Goal: Task Accomplishment & Management: Use online tool/utility

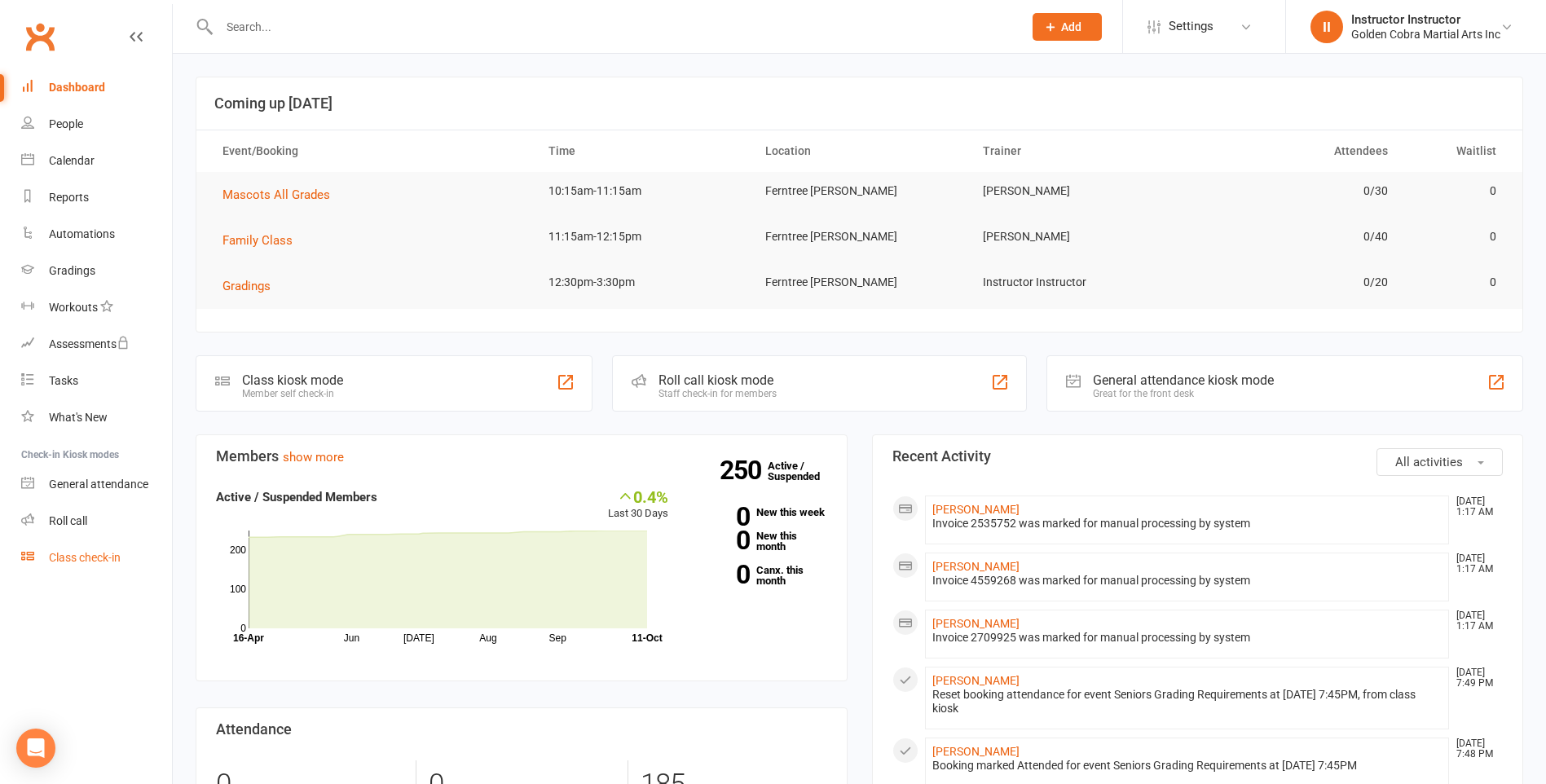
click at [107, 555] on div "Class check-in" at bounding box center [84, 557] width 72 height 13
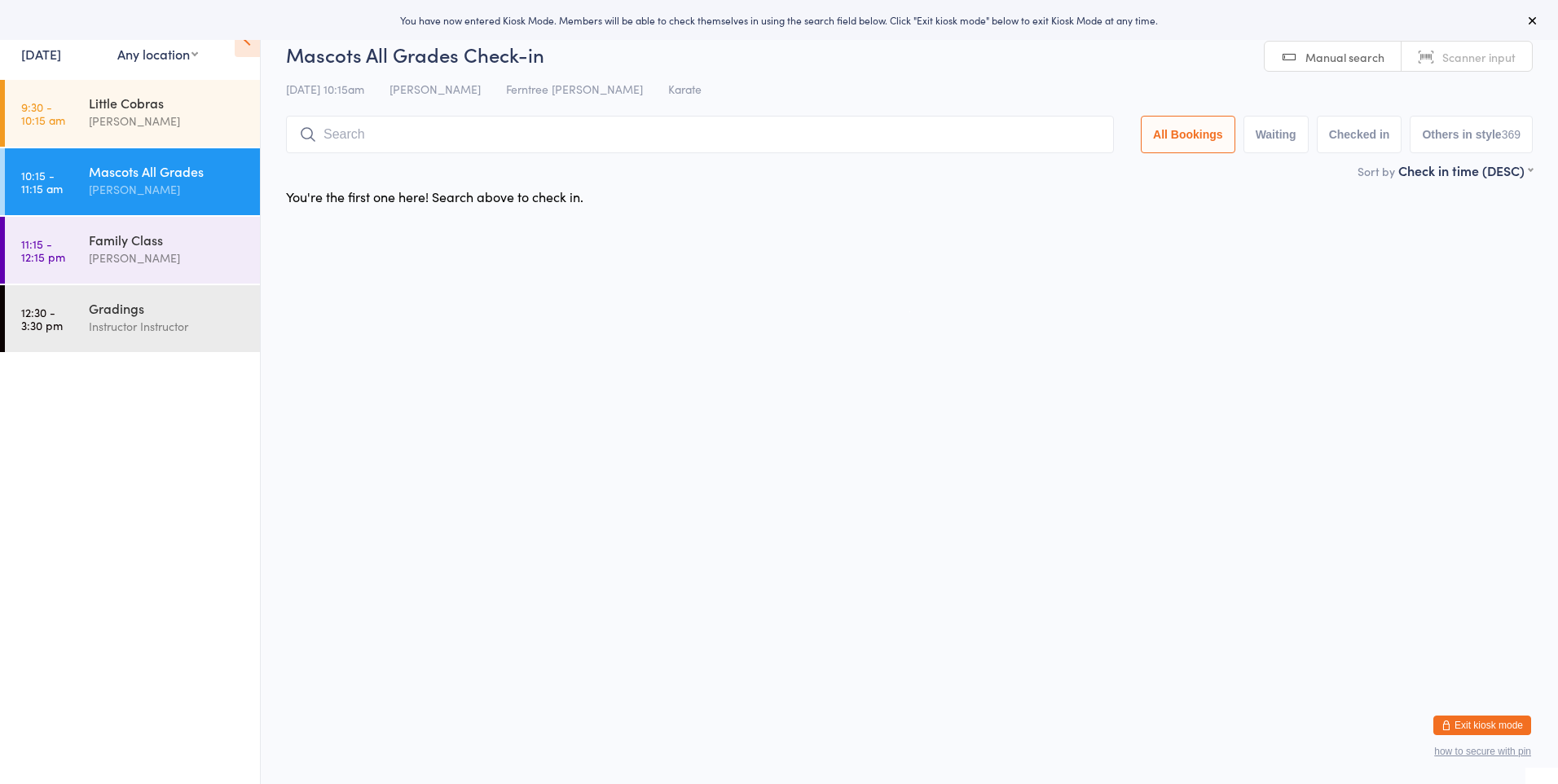
click at [418, 129] on input "search" at bounding box center [699, 134] width 827 height 37
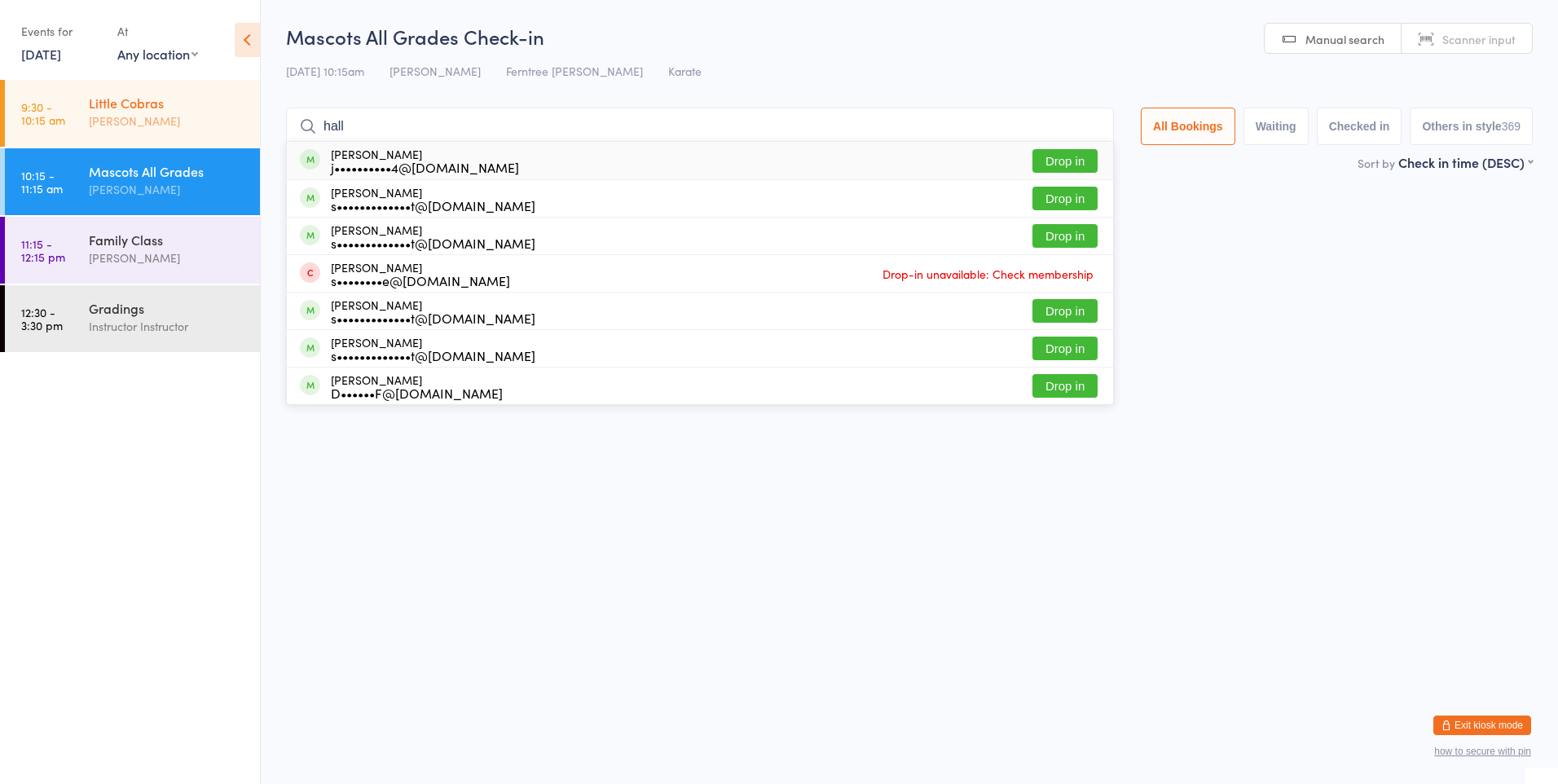
type input "hall"
click at [215, 115] on div "[PERSON_NAME]" at bounding box center [168, 121] width 157 height 19
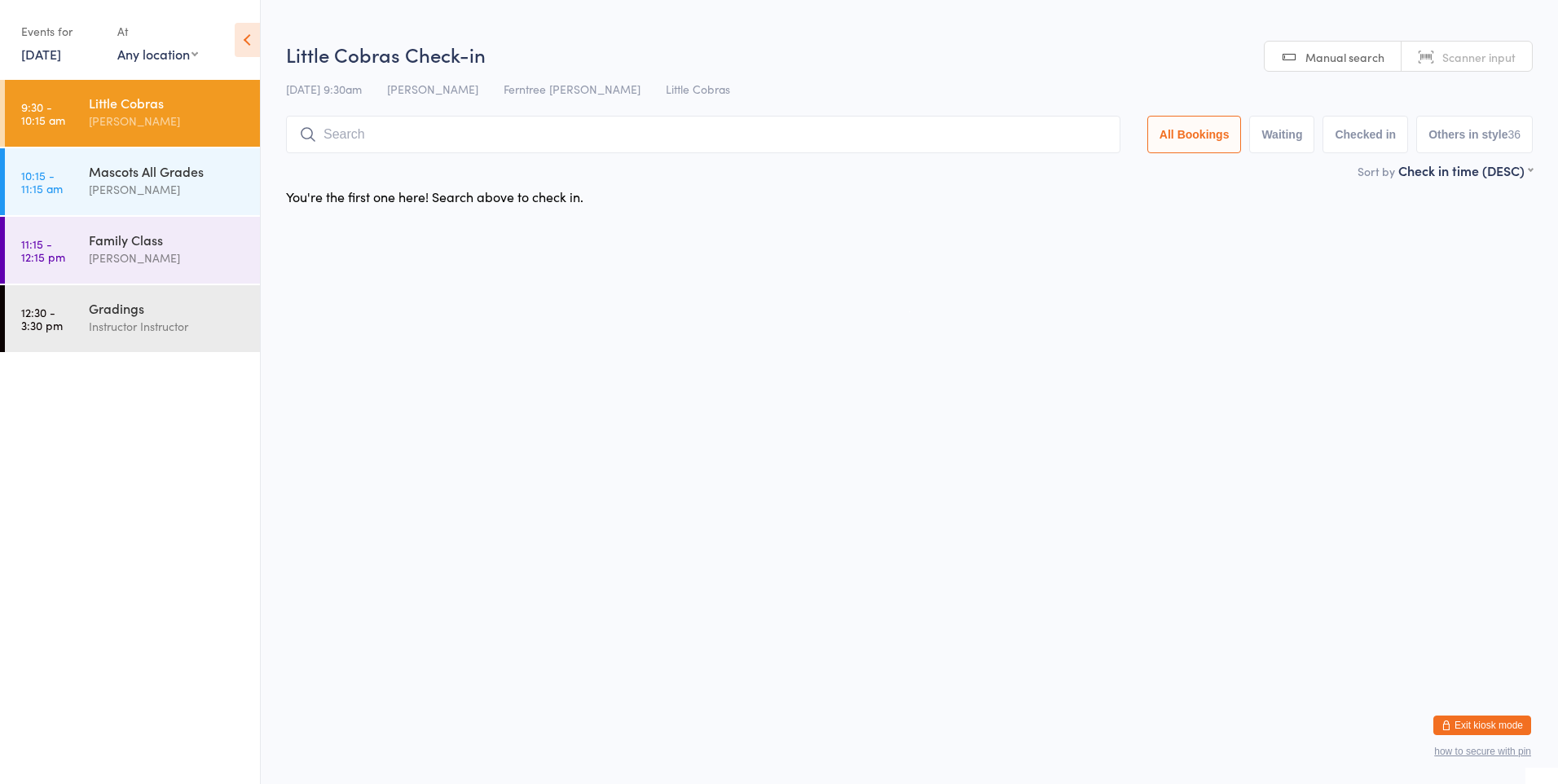
click at [372, 133] on input "search" at bounding box center [703, 134] width 834 height 37
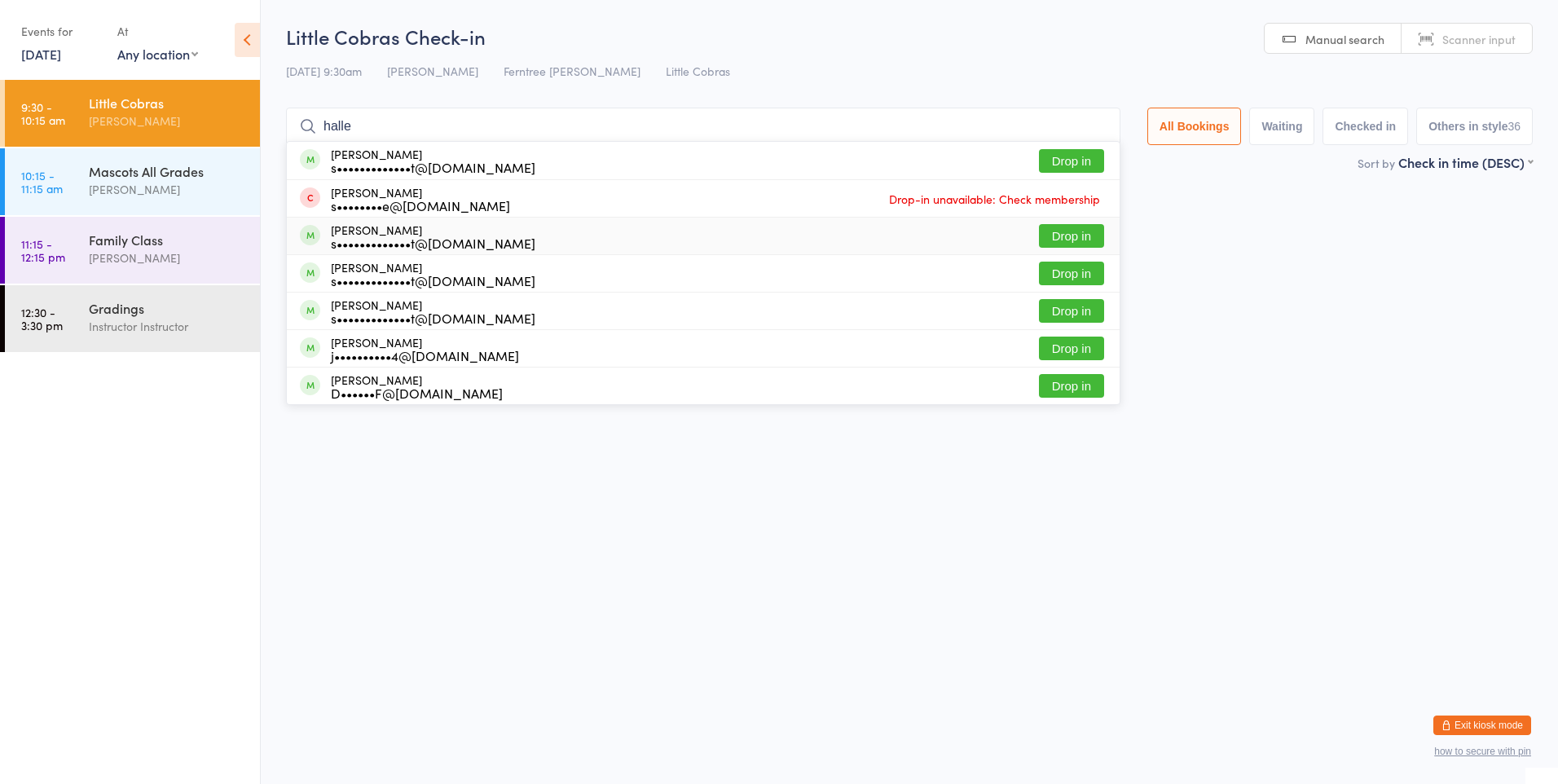
type input "halle"
click at [1096, 234] on button "Drop in" at bounding box center [1072, 235] width 66 height 23
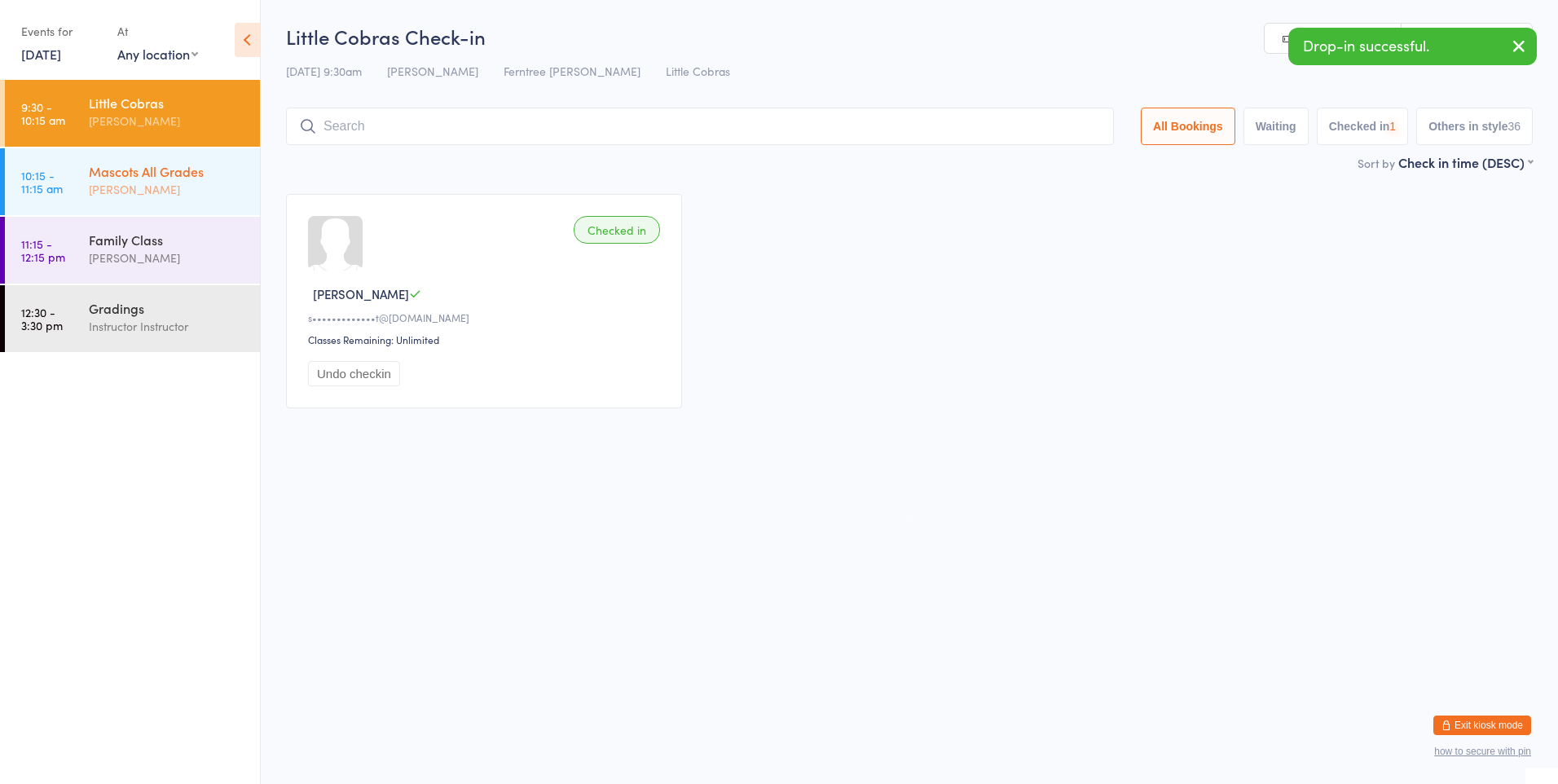
click at [148, 200] on div "Mascots All Grades Michael Hoffman" at bounding box center [174, 180] width 171 height 65
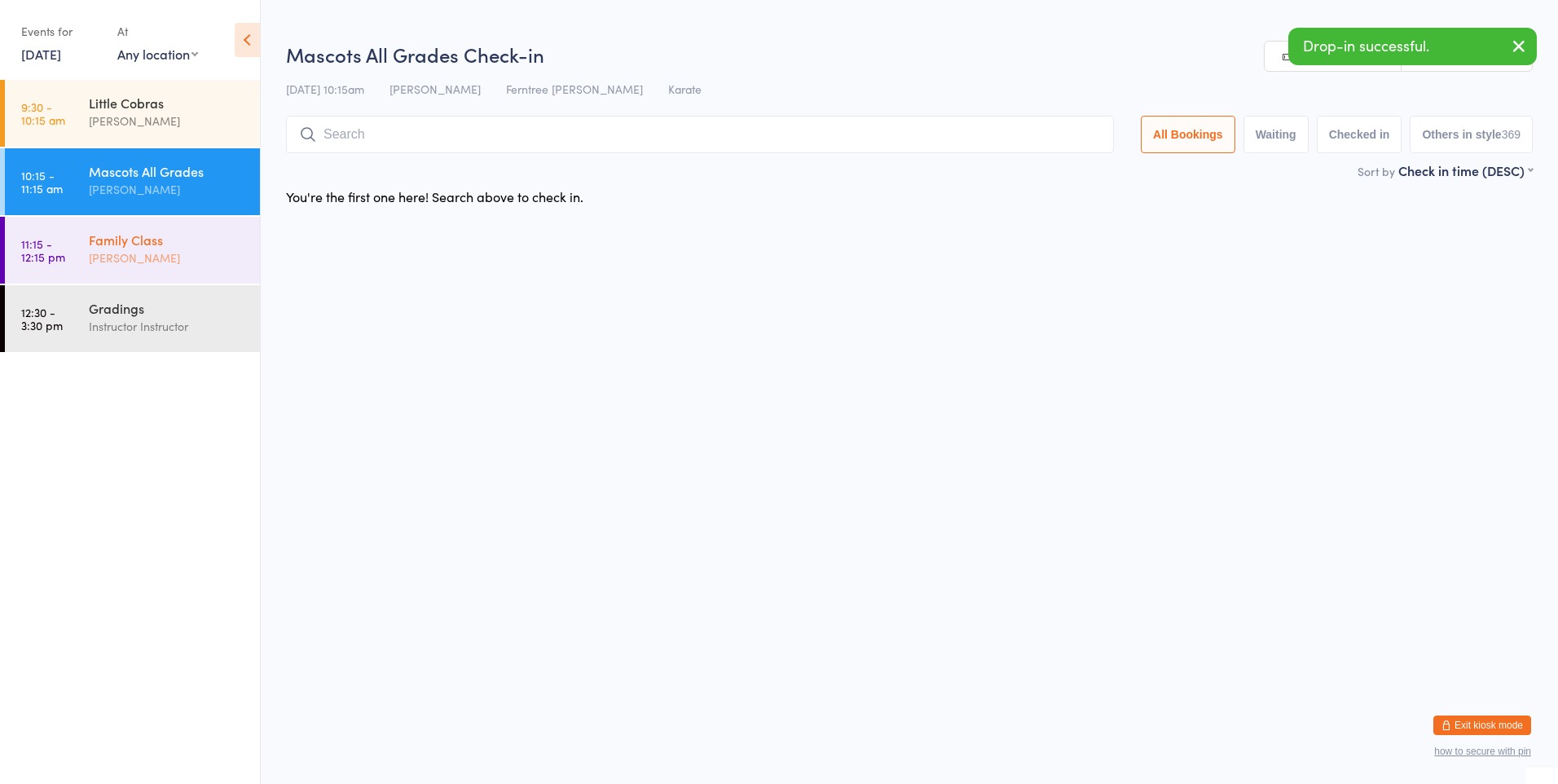
click at [179, 262] on div "[PERSON_NAME]" at bounding box center [168, 258] width 157 height 19
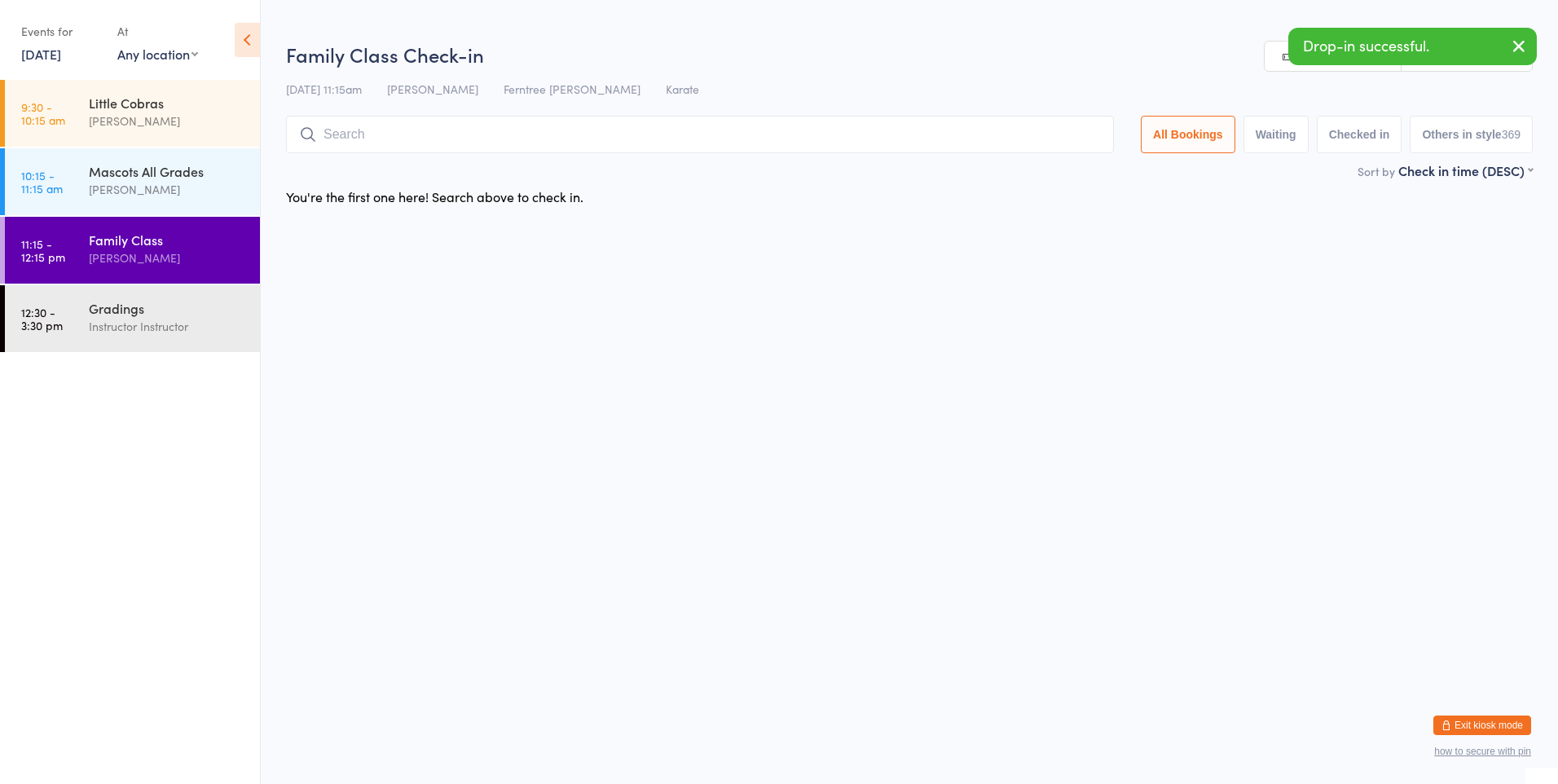
click at [416, 141] on input "search" at bounding box center [699, 134] width 827 height 37
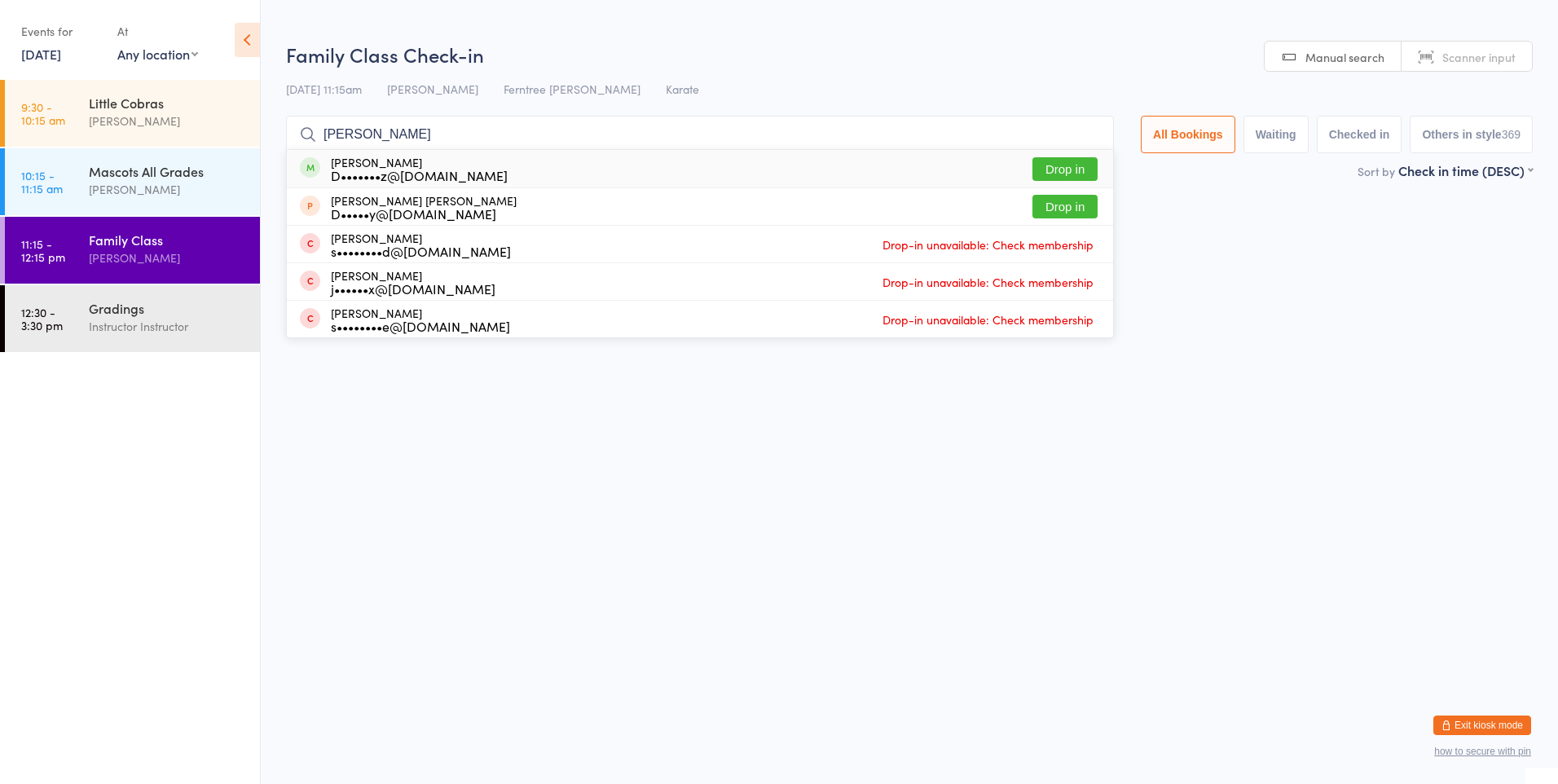
type input "dale"
click at [1049, 160] on button "Drop in" at bounding box center [1065, 169] width 66 height 23
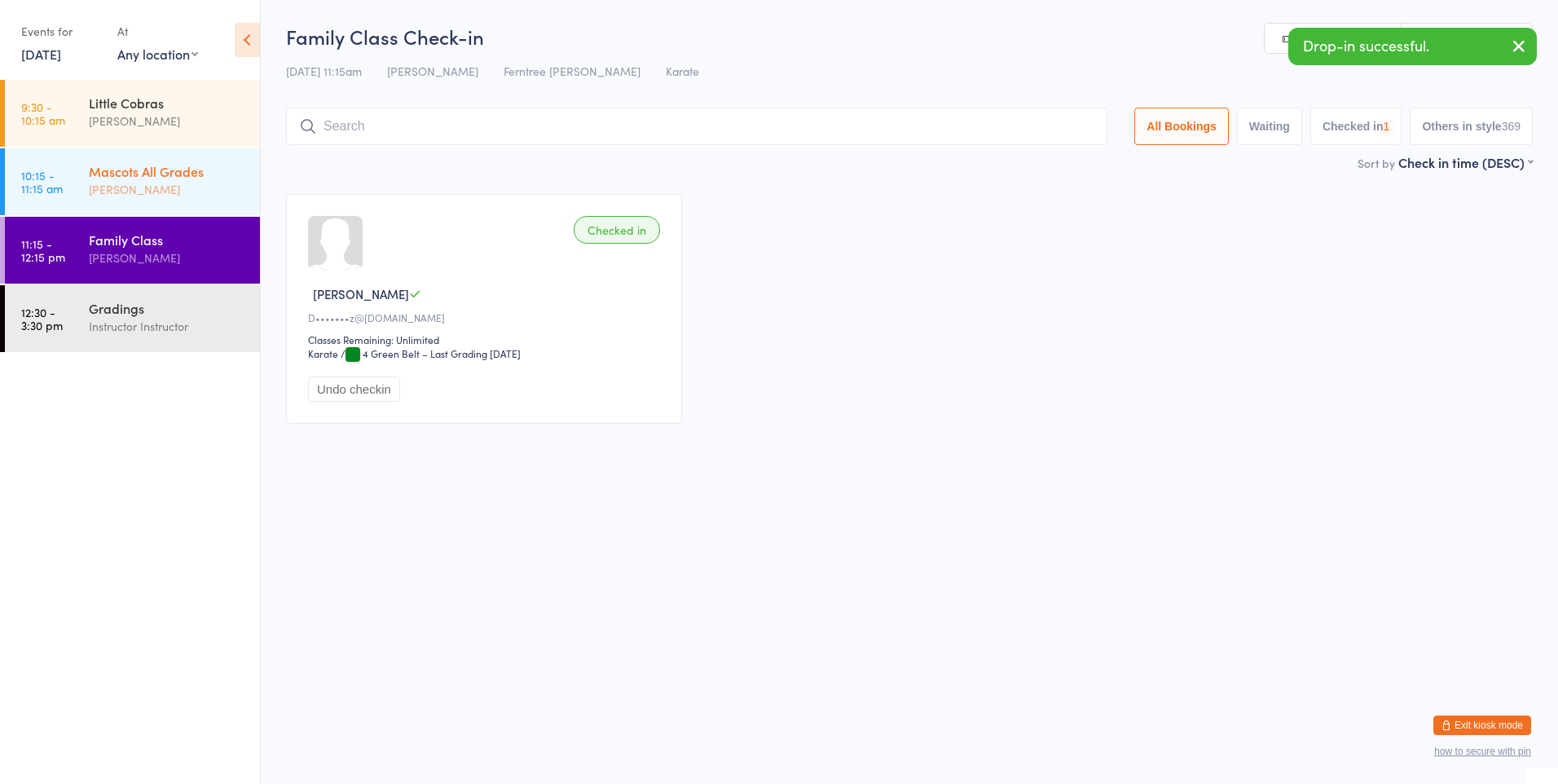
click at [208, 190] on div "[PERSON_NAME]" at bounding box center [168, 189] width 157 height 19
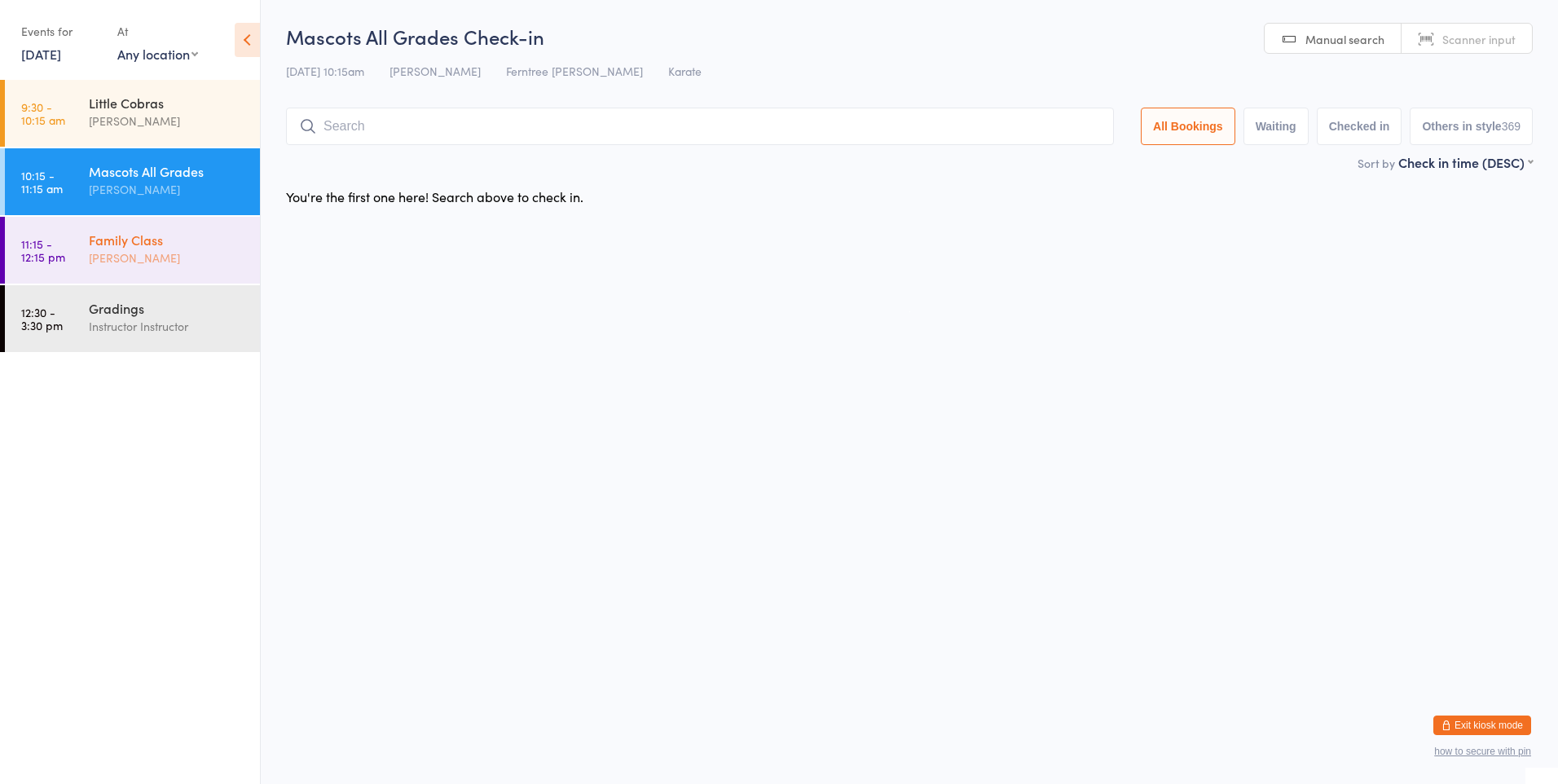
click at [161, 255] on div "[PERSON_NAME]" at bounding box center [168, 258] width 157 height 19
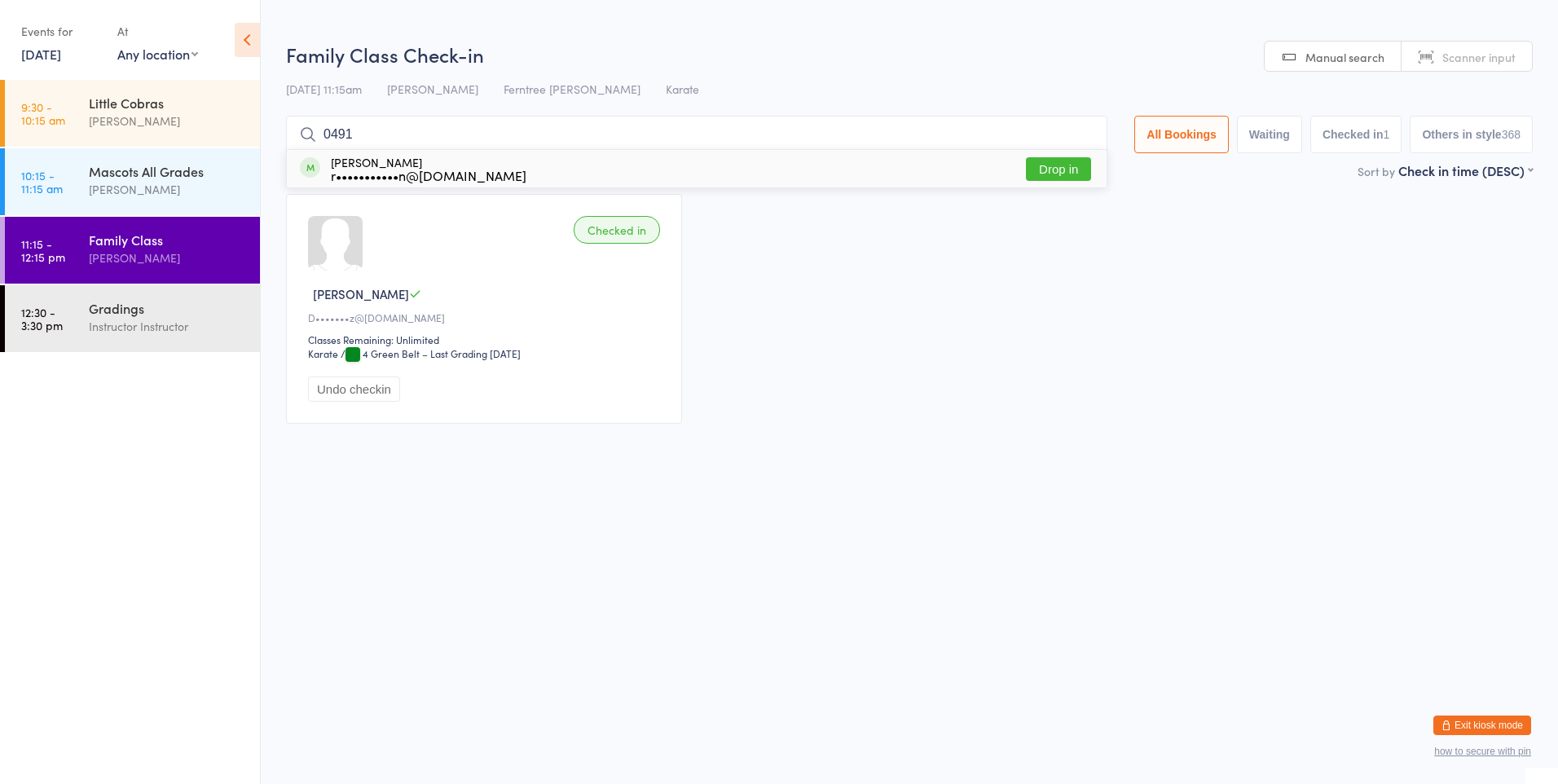
type input "0491"
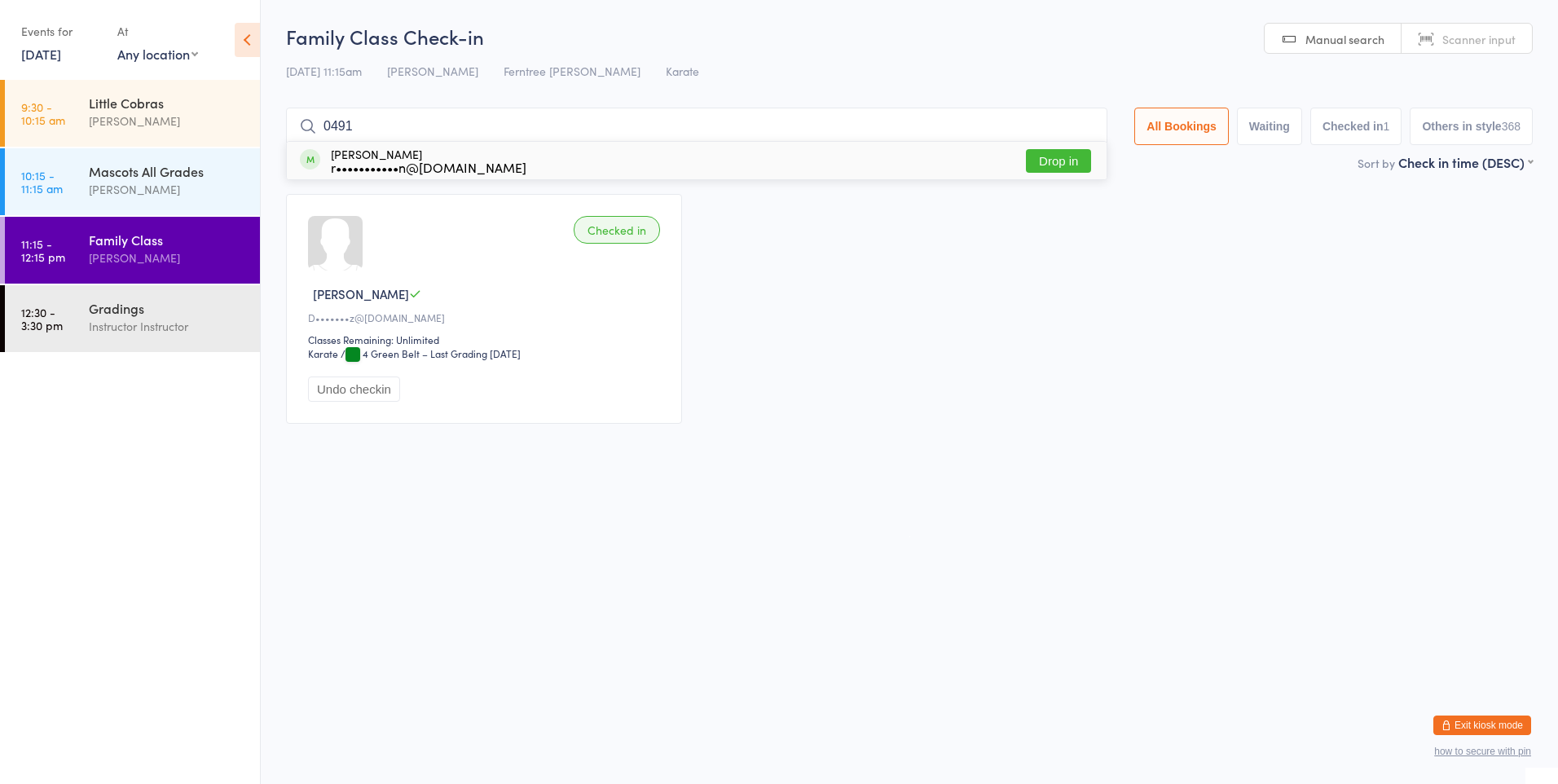
click at [492, 173] on div "George Paulin r•••••••••••n@gmail.com Drop in" at bounding box center [696, 160] width 820 height 37
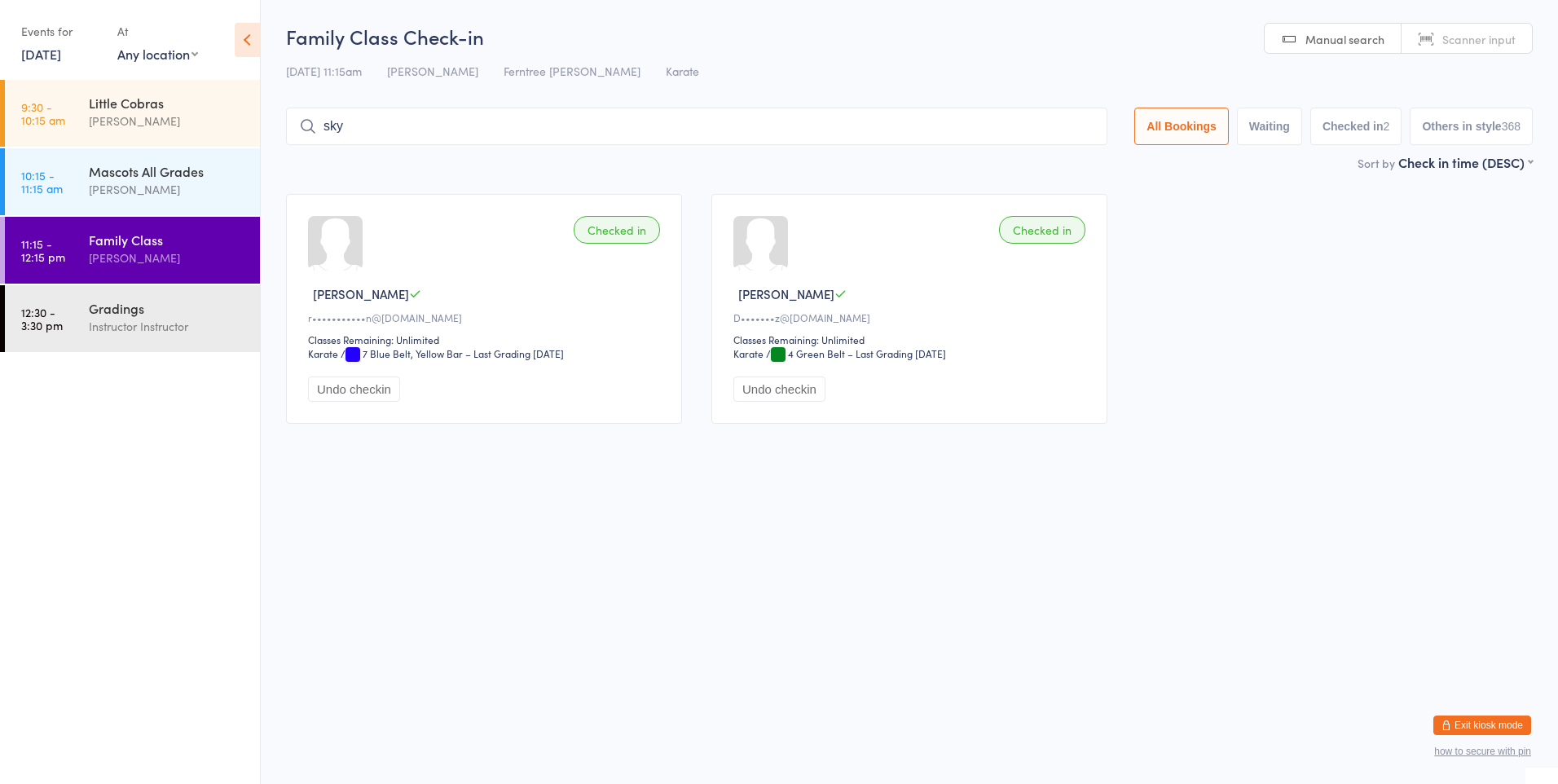
type input "skye"
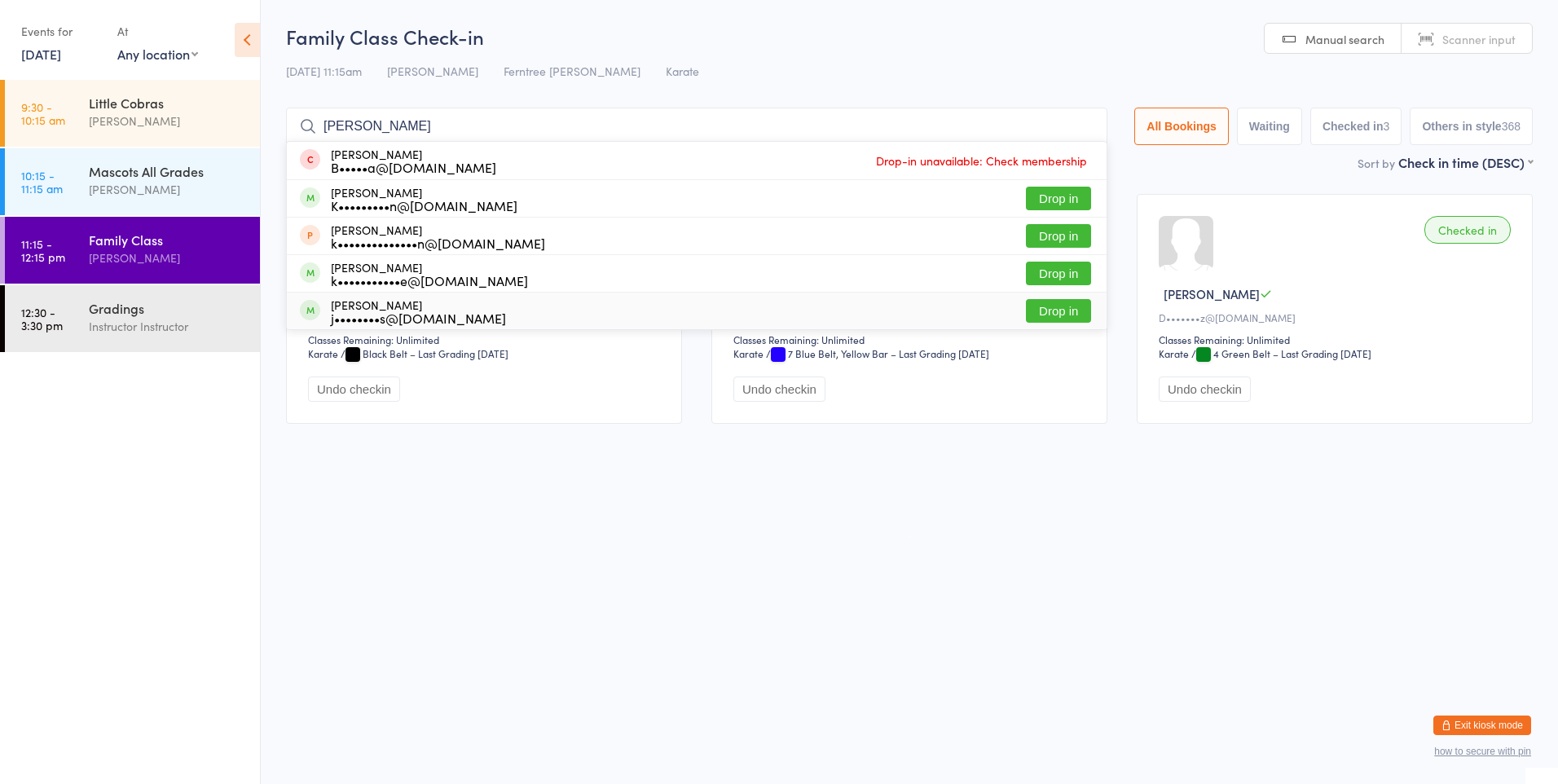
click at [666, 448] on html "You have now entered Kiosk Mode. Members will be able to check themselves in us…" at bounding box center [779, 392] width 1558 height 784
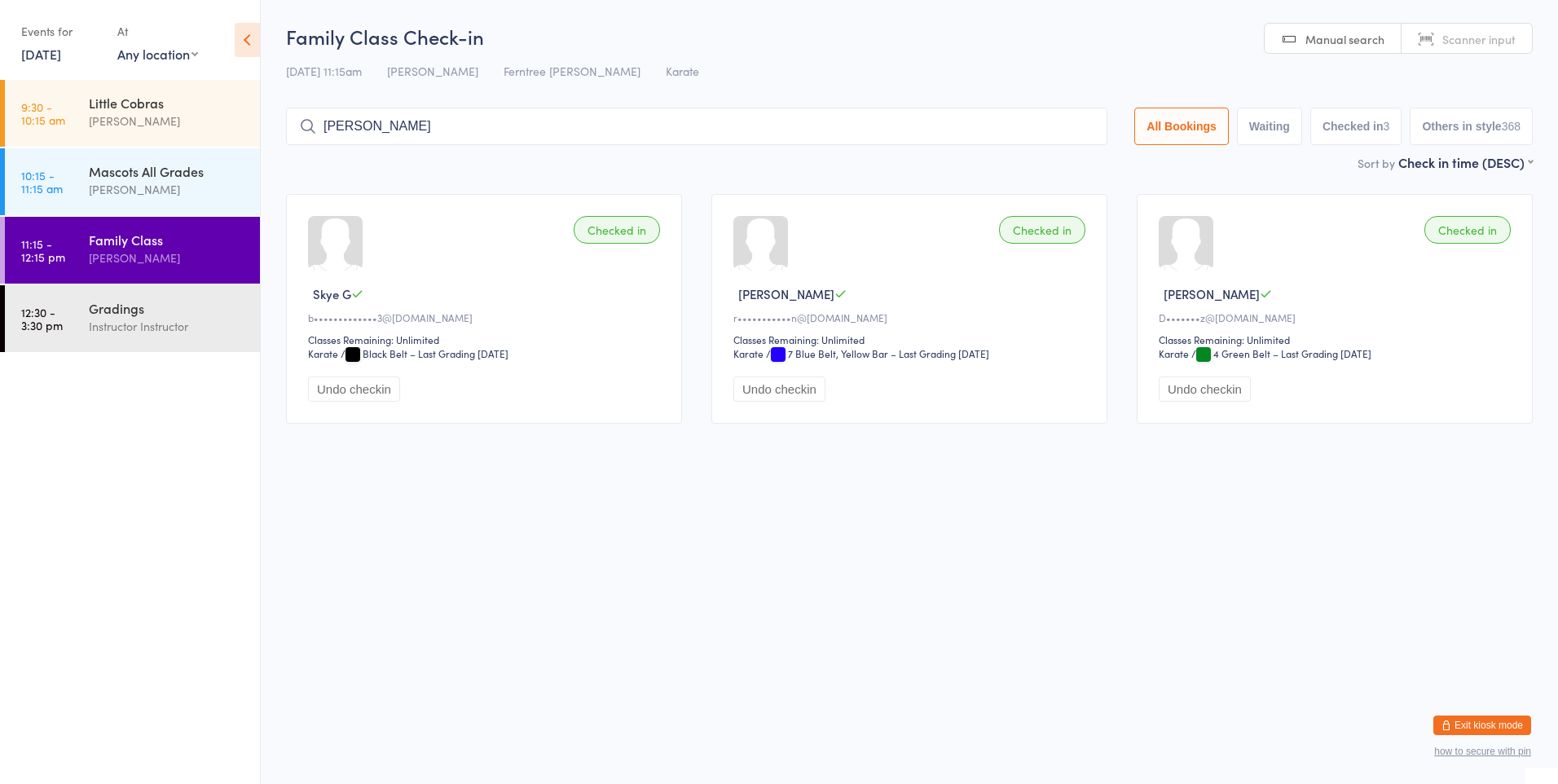
click at [466, 128] on input "kyl" at bounding box center [696, 126] width 822 height 37
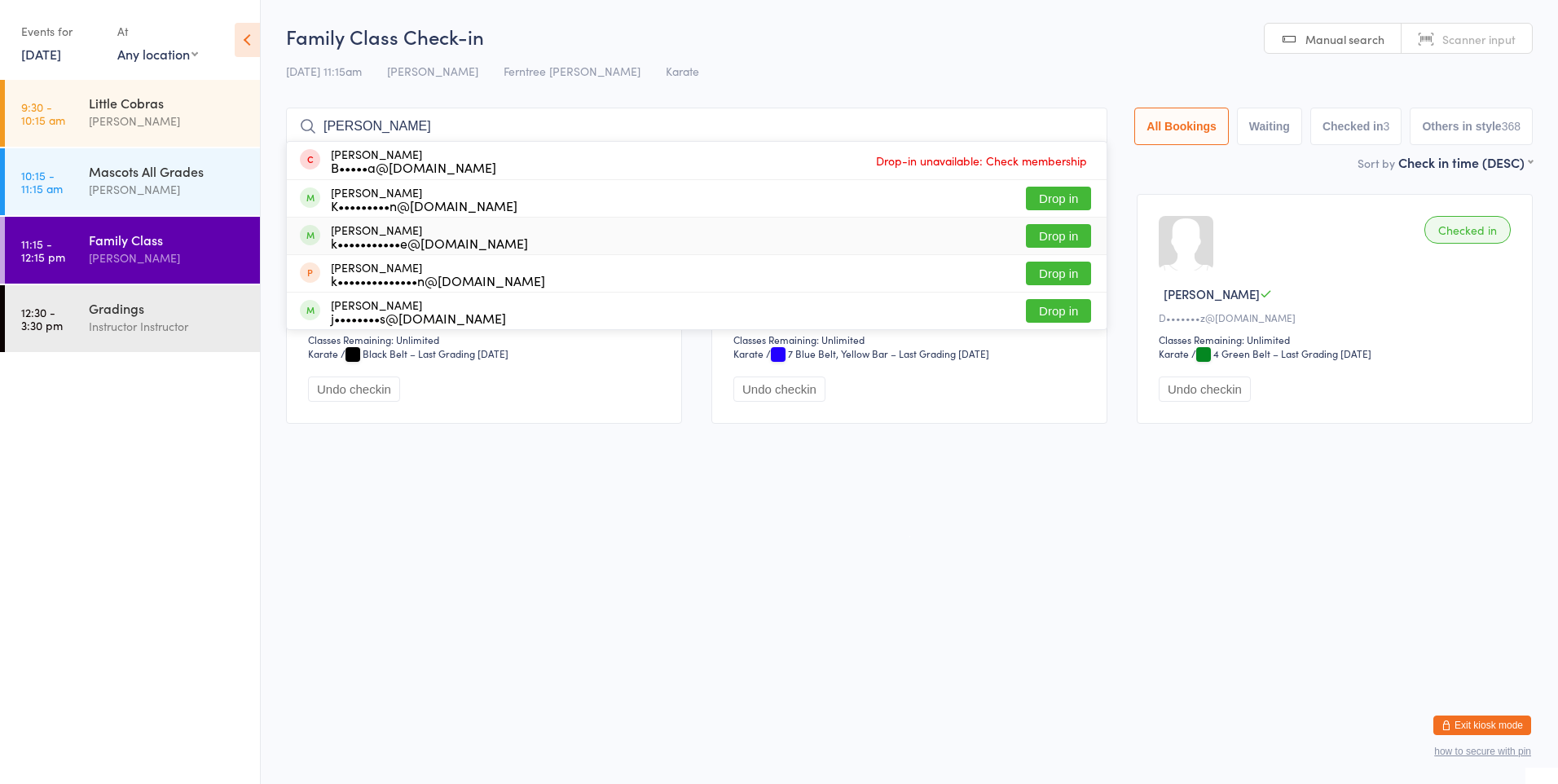
type input "kyle"
click at [1064, 230] on button "Drop in" at bounding box center [1059, 235] width 66 height 23
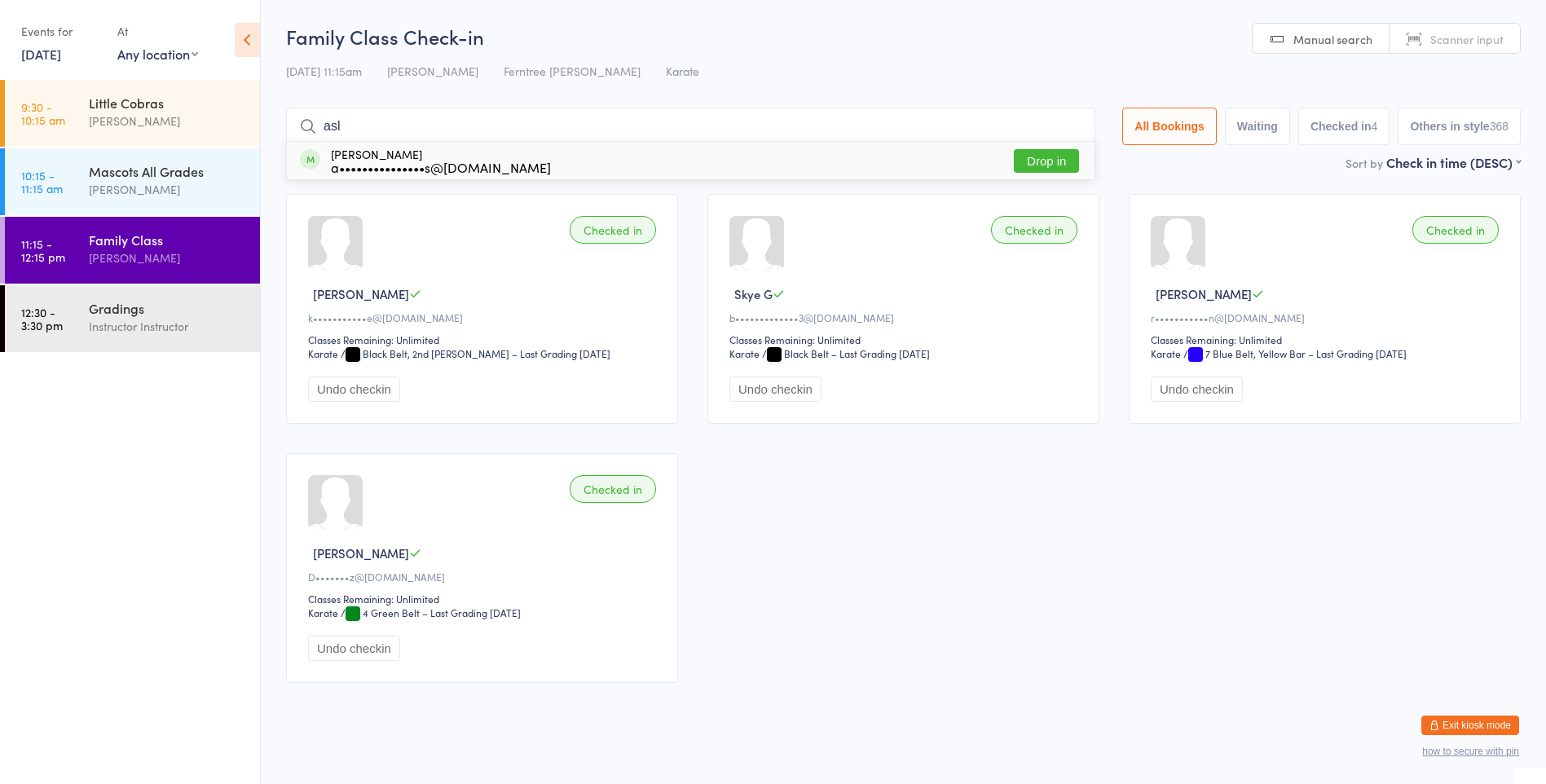
type input "asl"
click at [928, 153] on div "Aslan Ferman a•••••••••••••••s@gmail.com Drop in" at bounding box center [691, 160] width 808 height 37
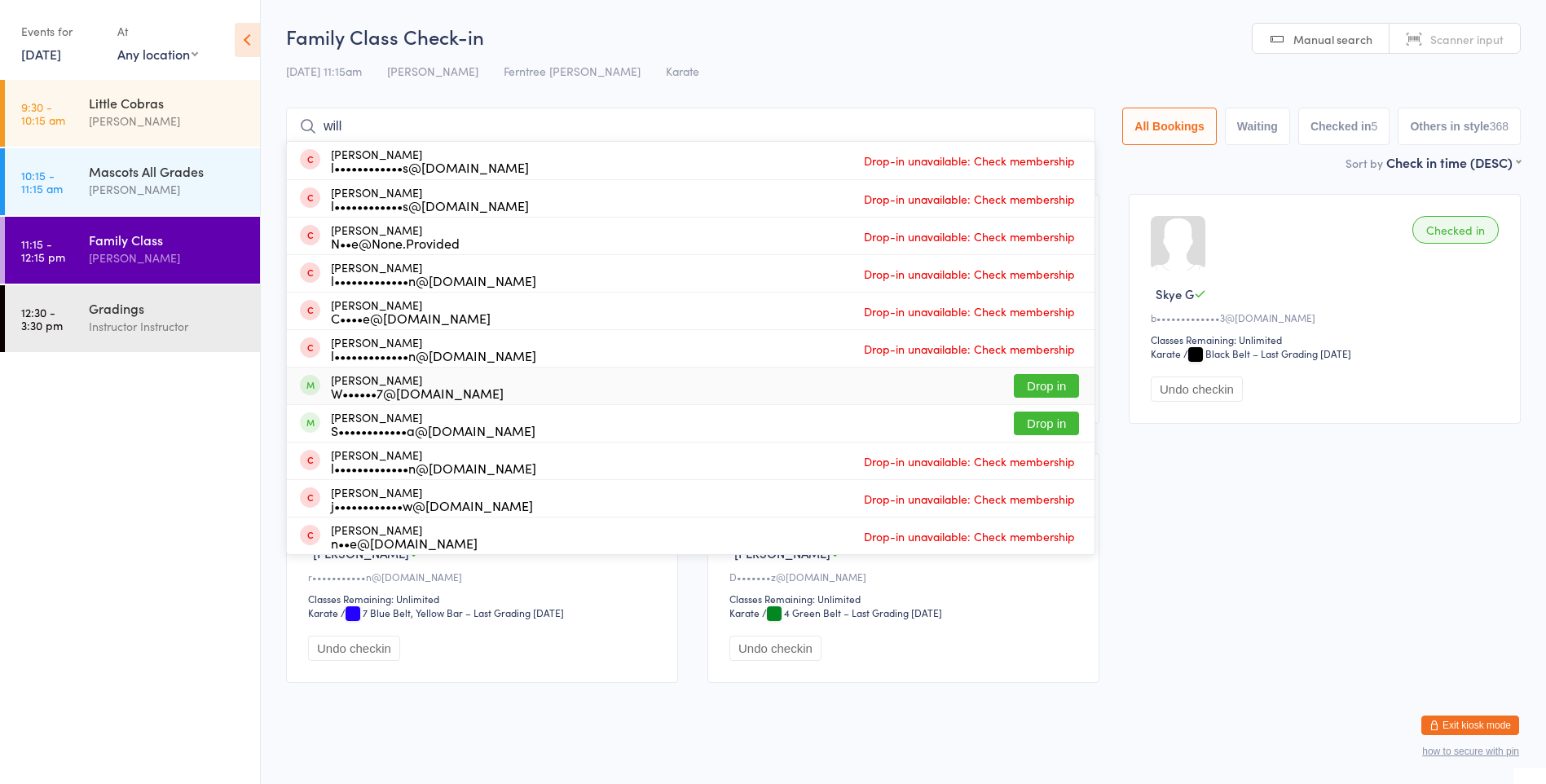
type input "will"
click at [372, 379] on div "William Dennis W••••••7@hotmail.com" at bounding box center [417, 386] width 172 height 26
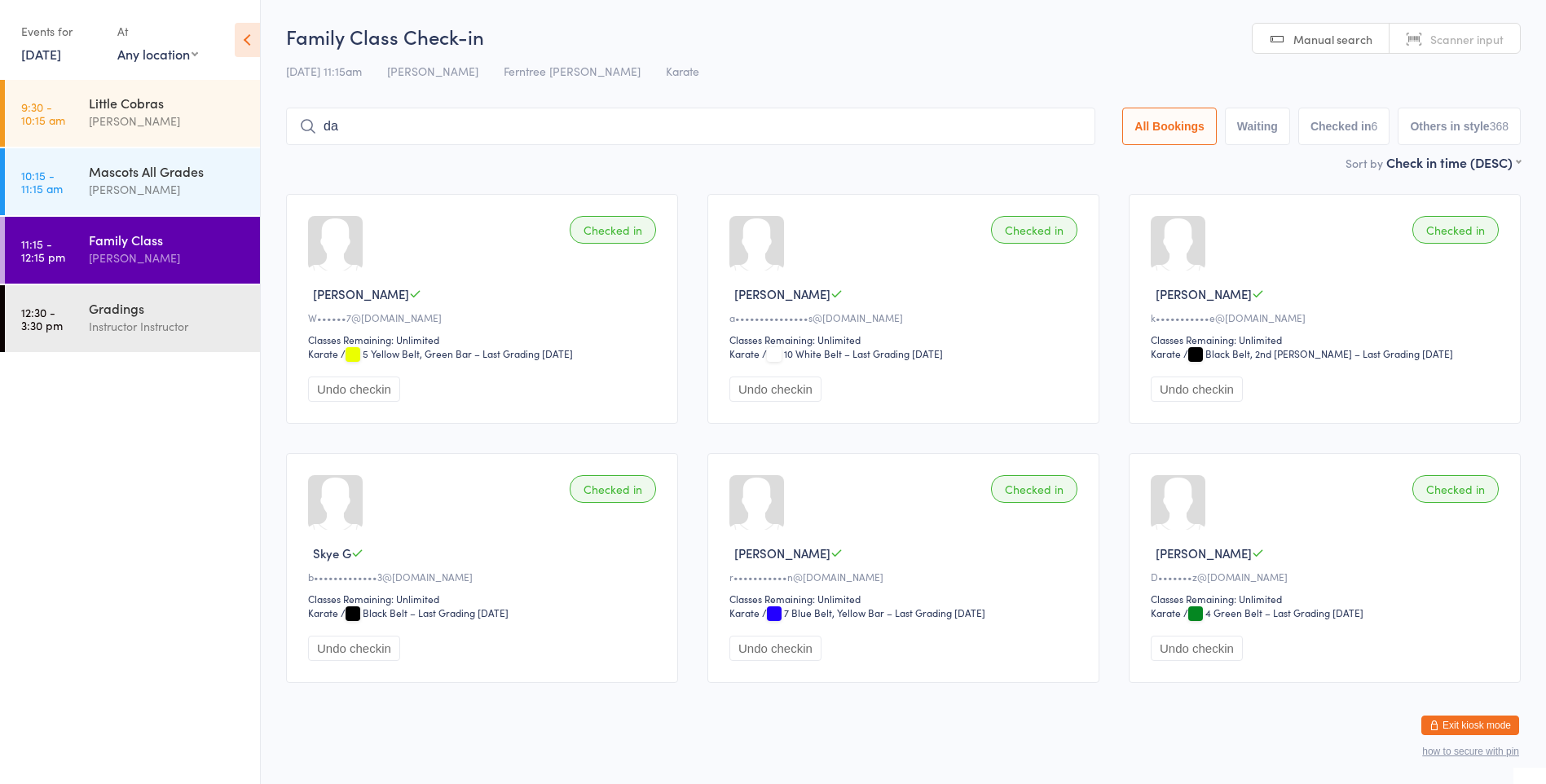
type input "dar"
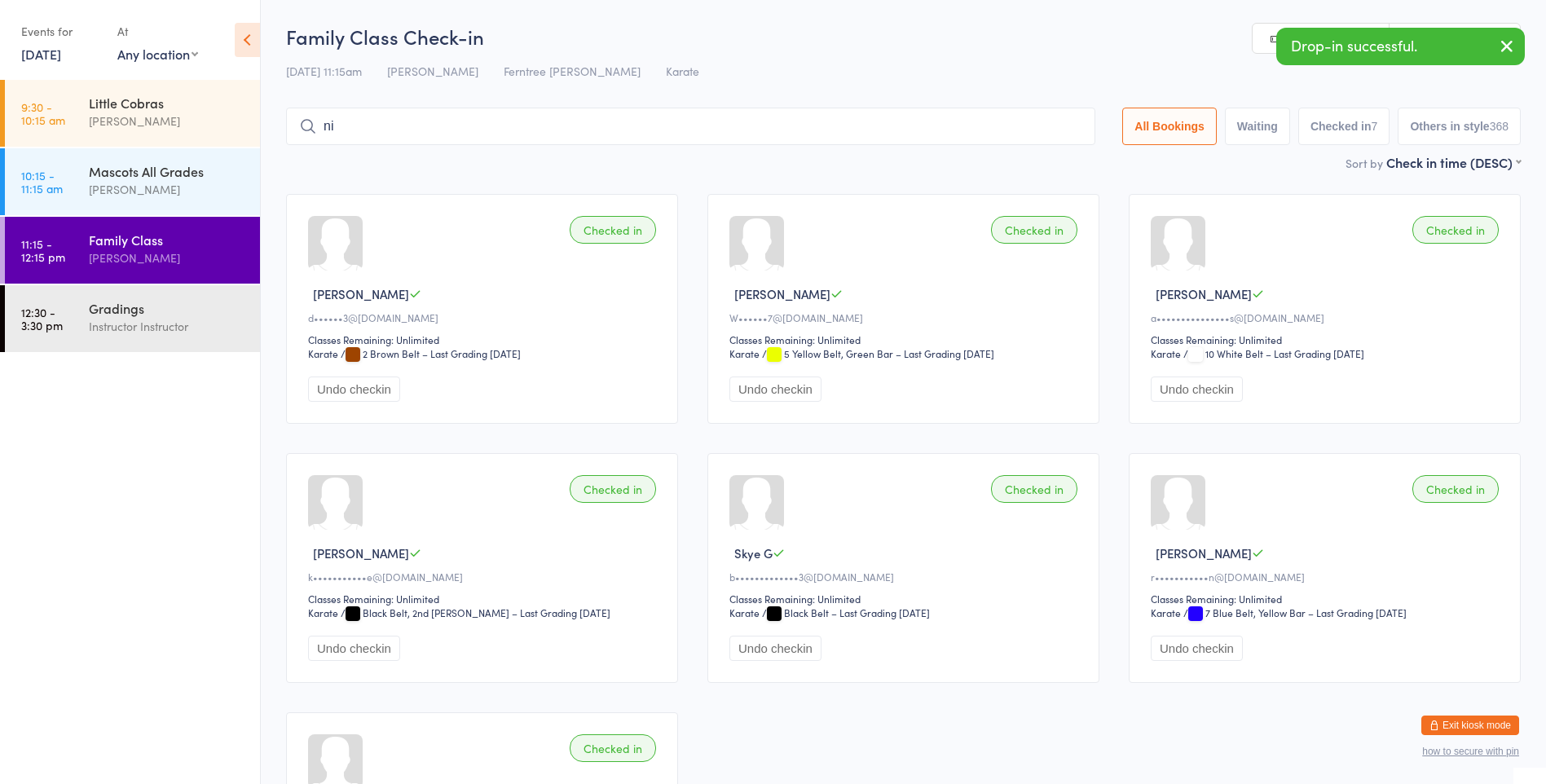
type input "nim"
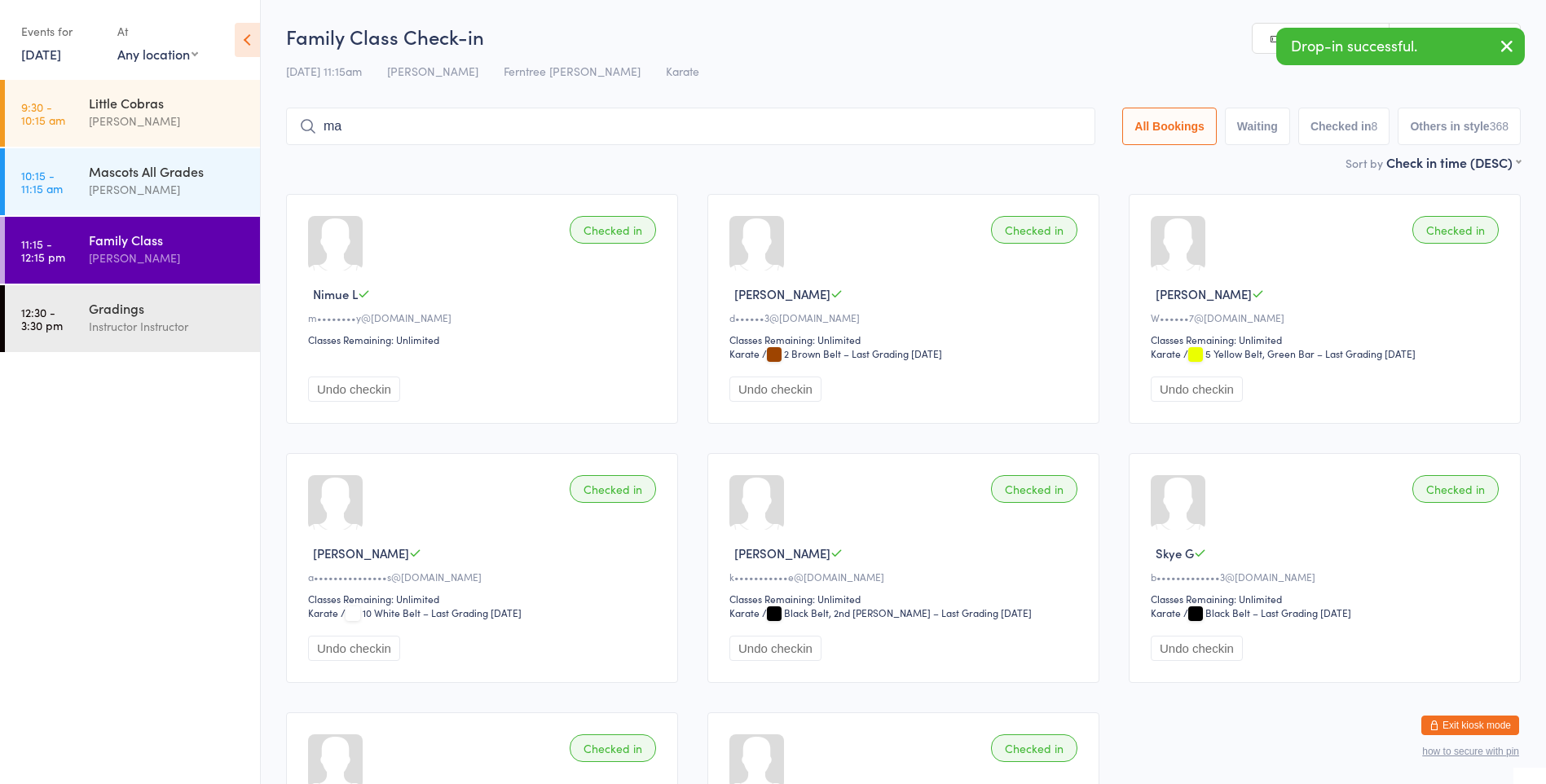
type input "mae"
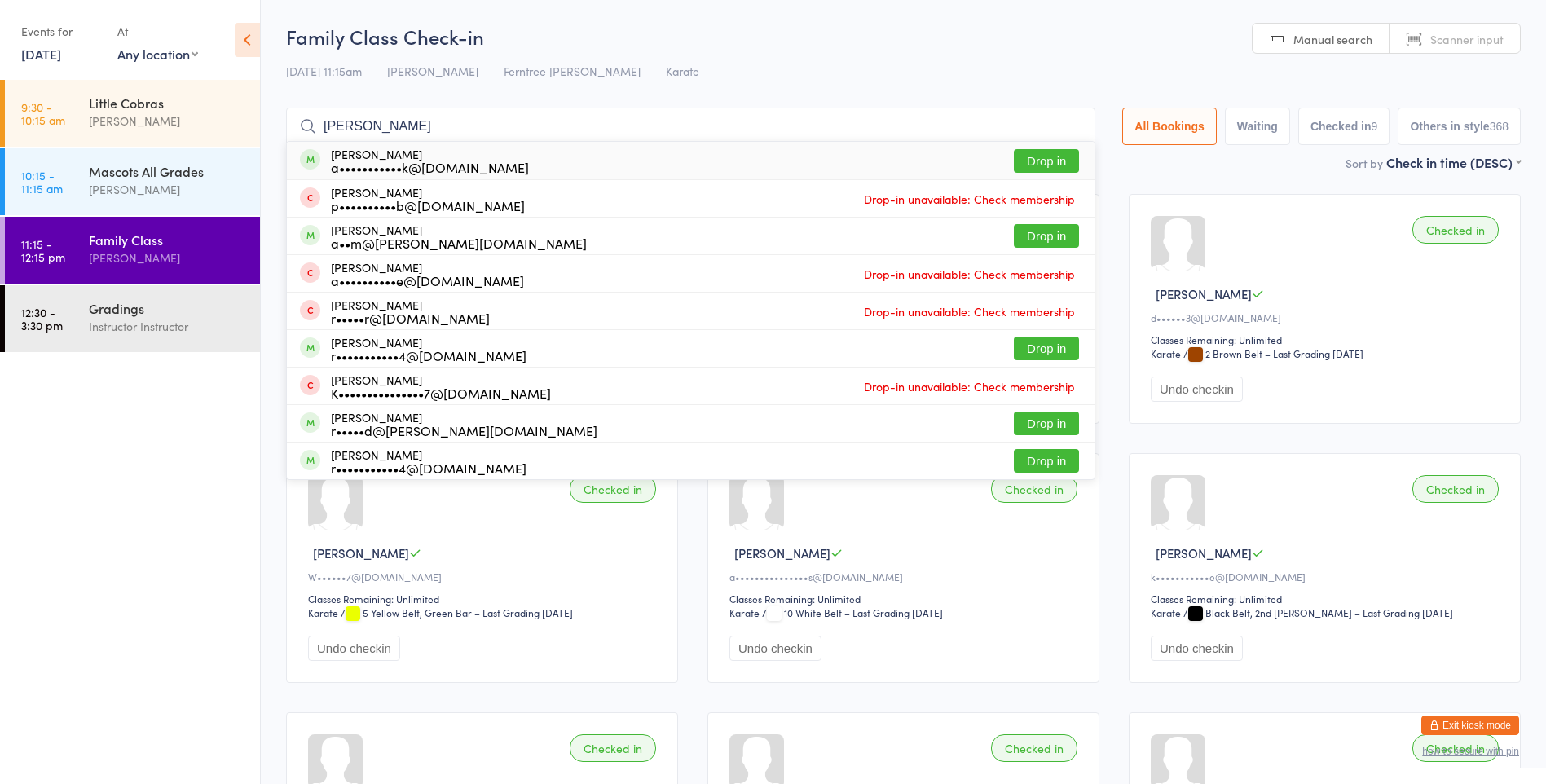
type input "adam s"
click at [357, 176] on div "Adam Swanwick a•••••••••••k@gmail.com Drop in" at bounding box center [691, 160] width 808 height 37
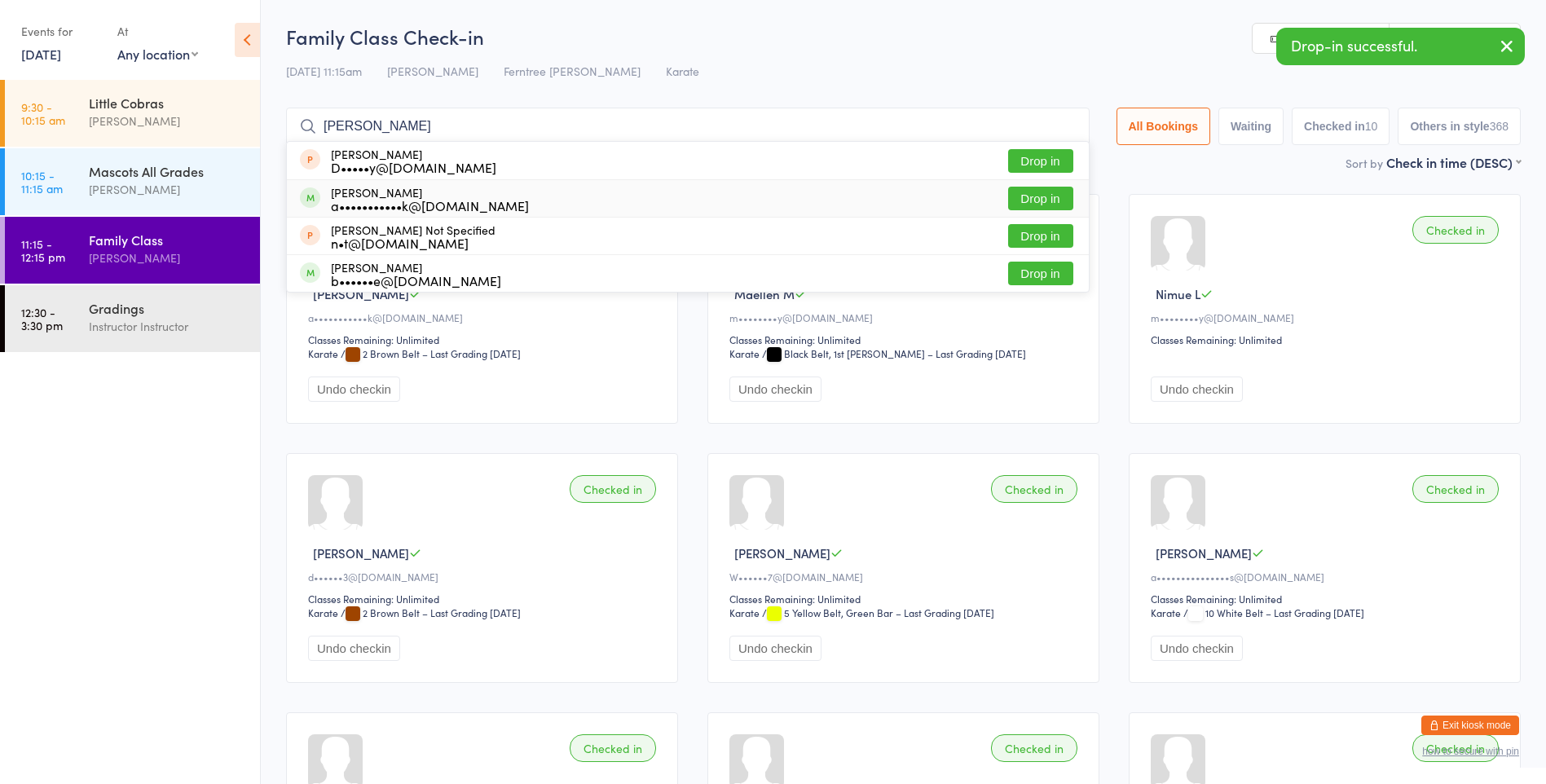
type input "ethan"
click at [365, 196] on div "Ethan Swanwick a•••••••••••k@gmail.com" at bounding box center [429, 199] width 198 height 26
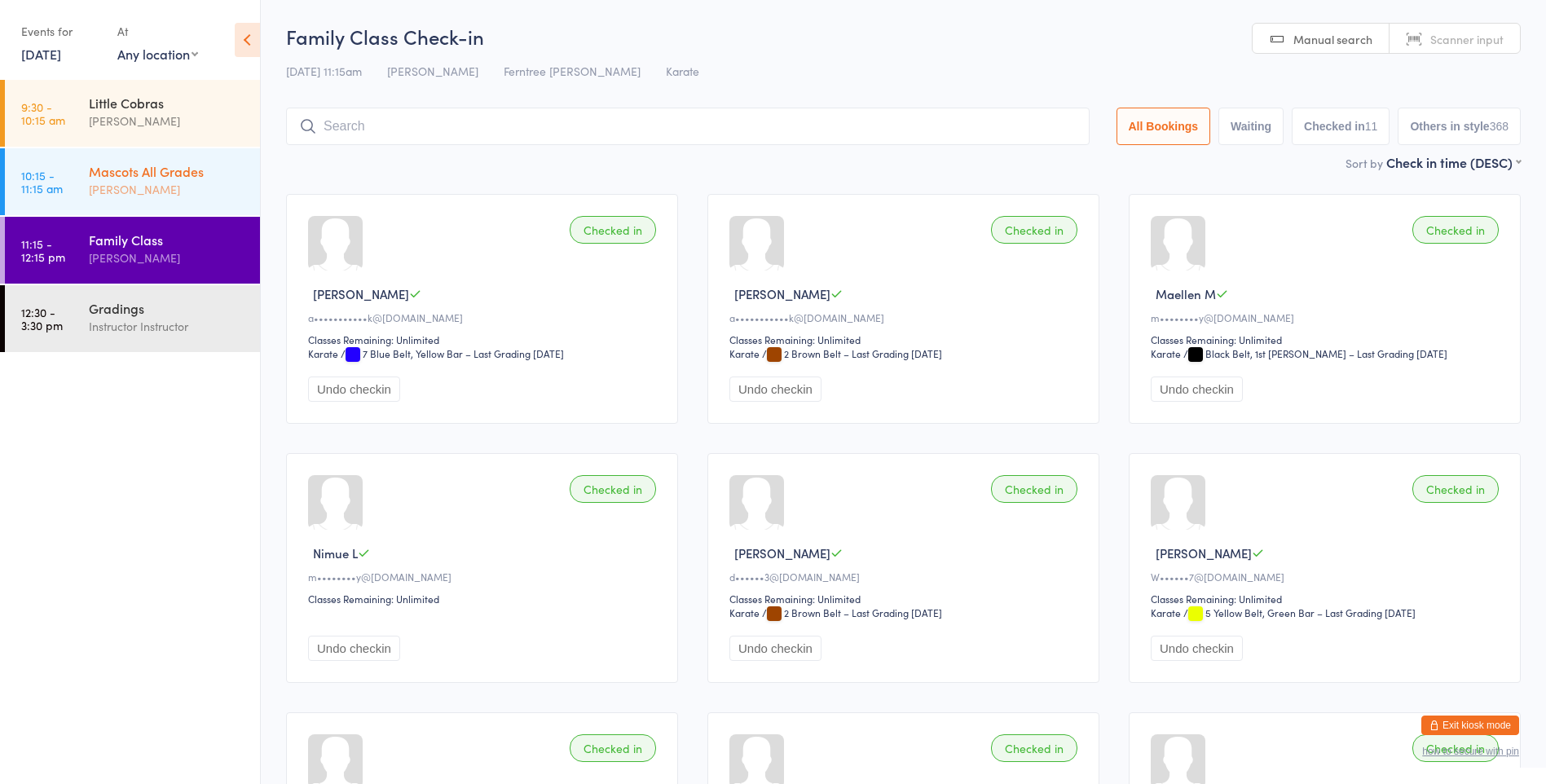
click at [194, 192] on div "[PERSON_NAME]" at bounding box center [168, 189] width 157 height 19
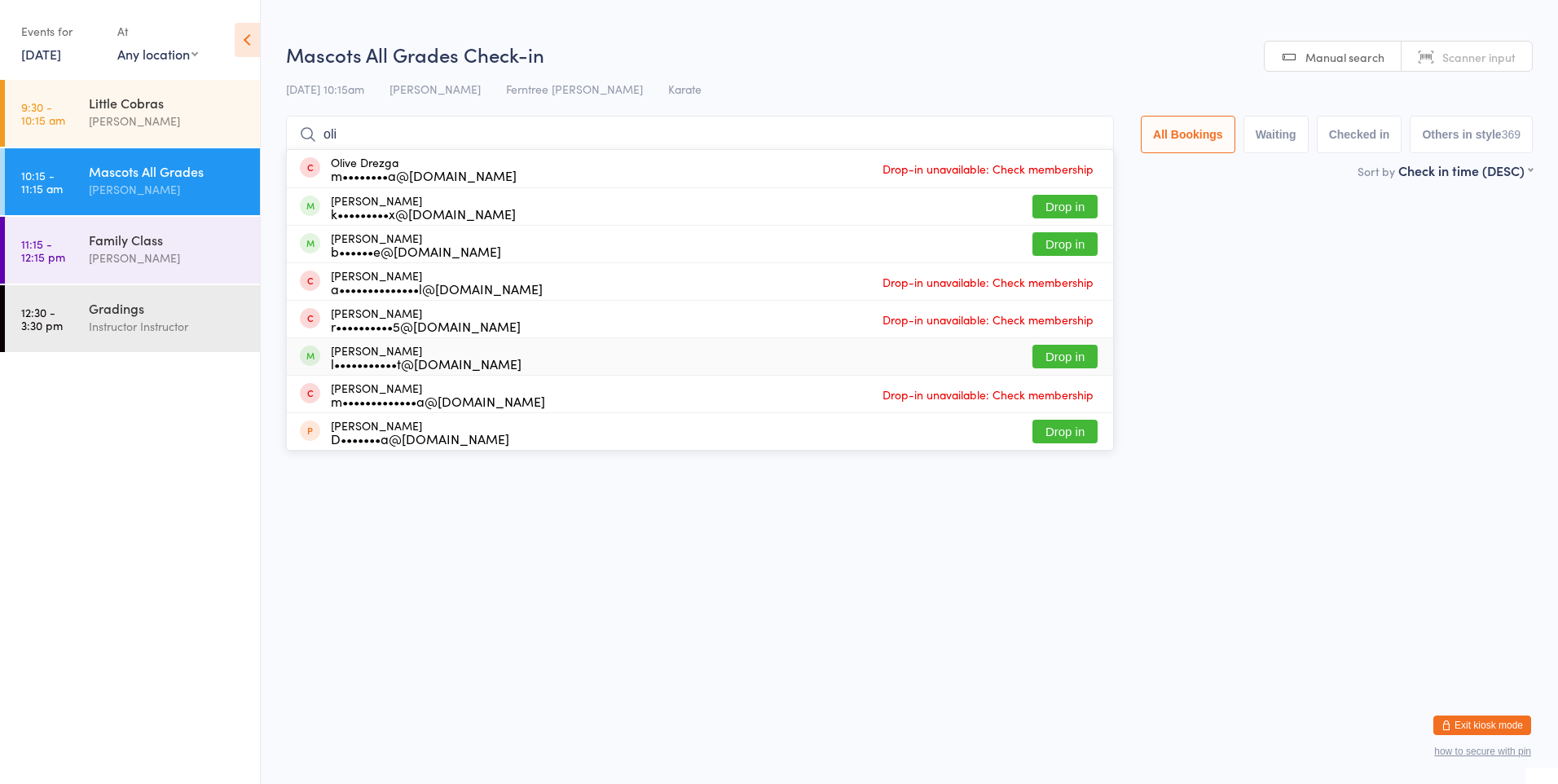
type input "oli"
click at [425, 363] on div "l•••••••••••t@yahoo.com.au" at bounding box center [425, 363] width 190 height 13
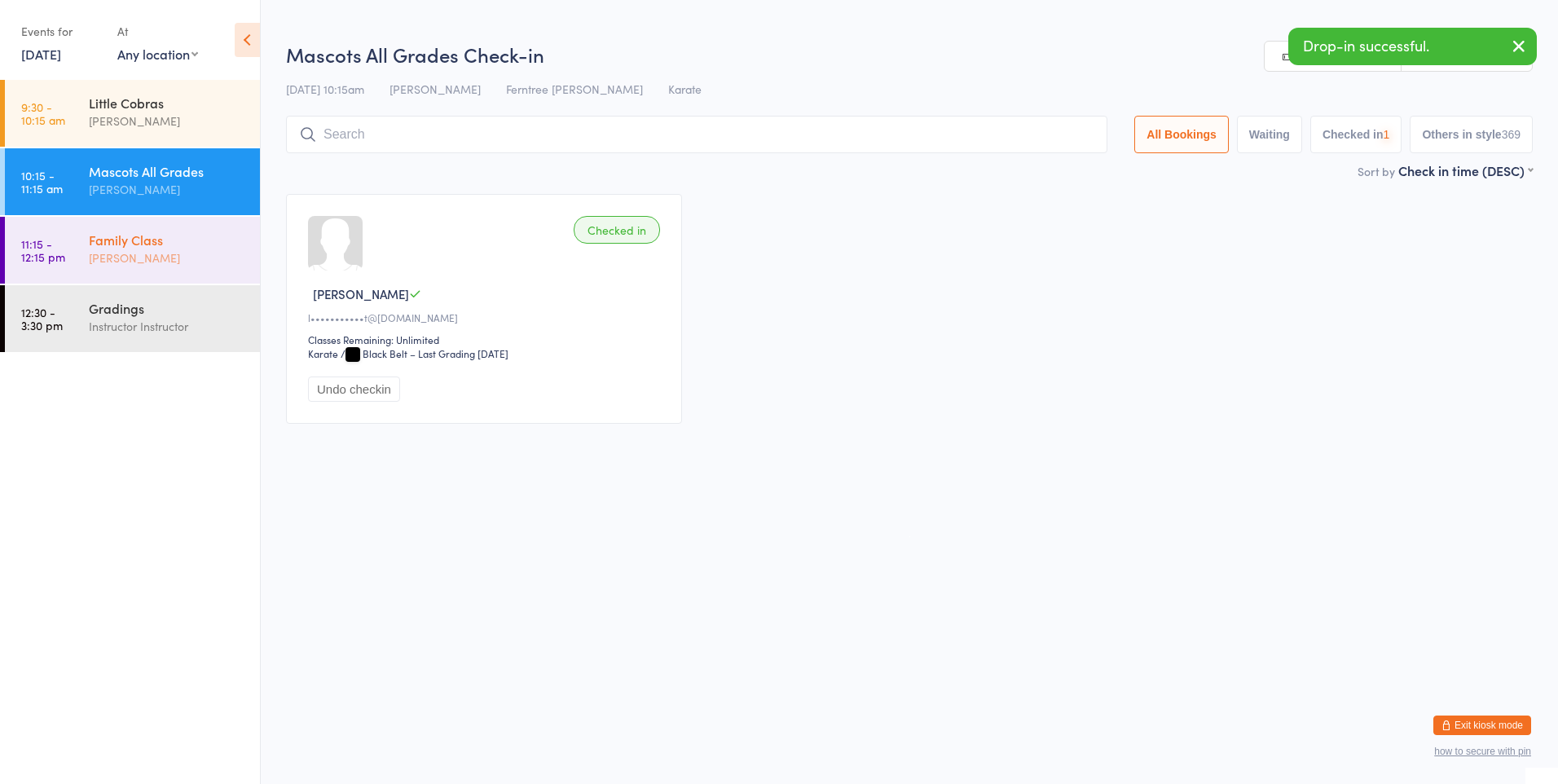
click at [209, 265] on div "[PERSON_NAME]" at bounding box center [168, 258] width 157 height 19
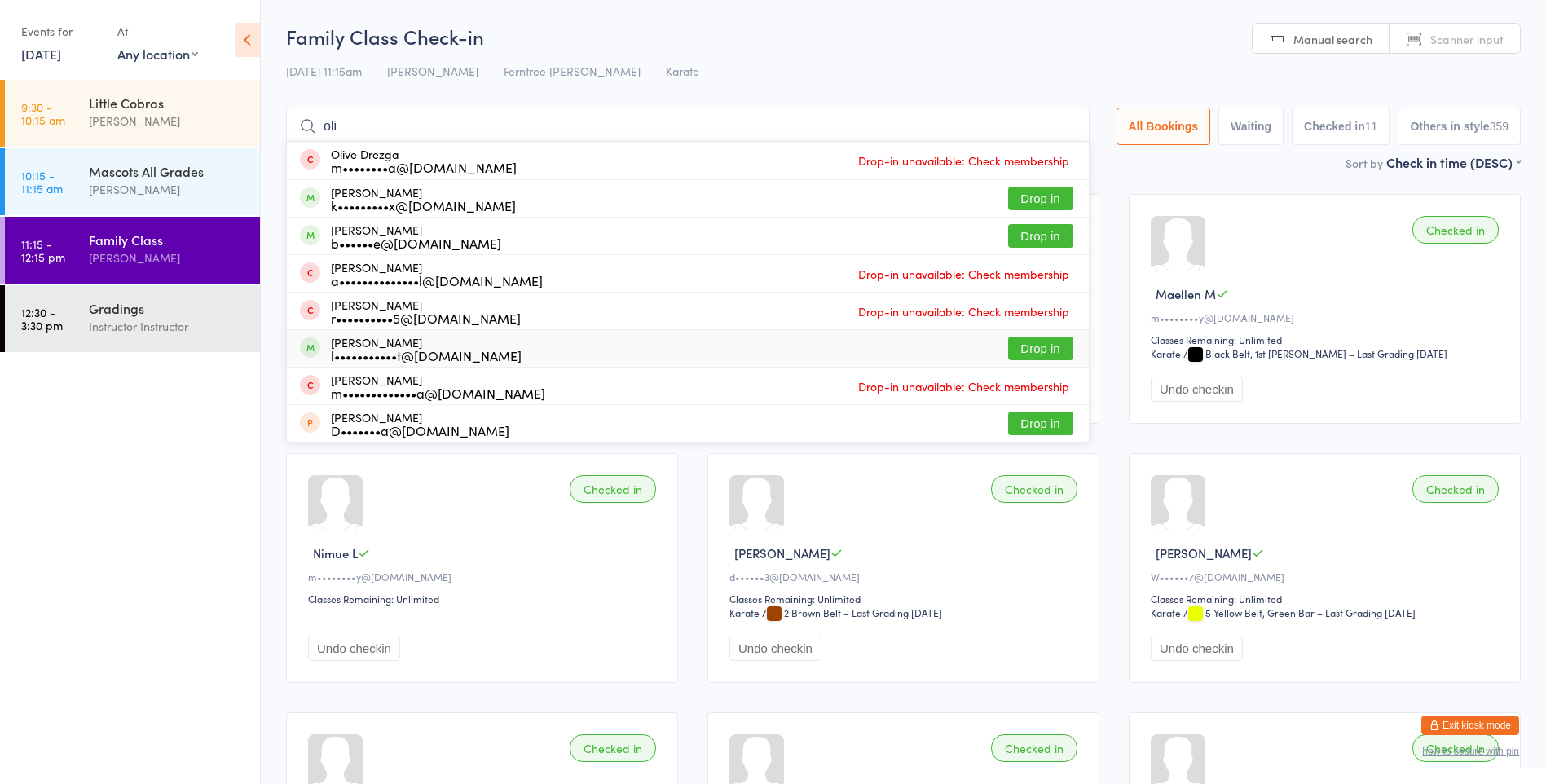
type input "oli"
click at [450, 348] on div "l•••••••••••t@yahoo.com.au" at bounding box center [425, 355] width 190 height 13
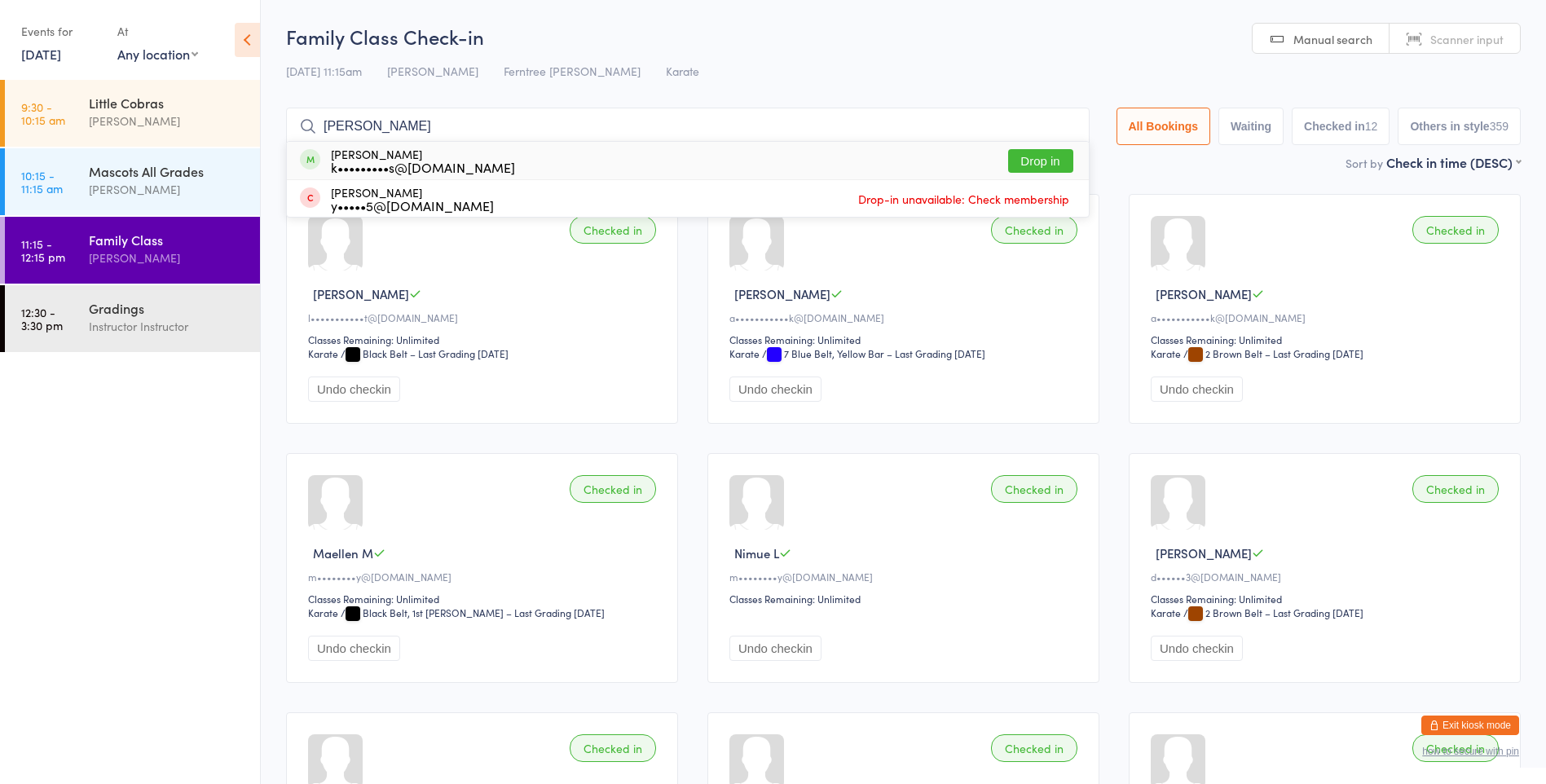
type input "keith"
click at [1028, 158] on button "Drop in" at bounding box center [1041, 160] width 66 height 23
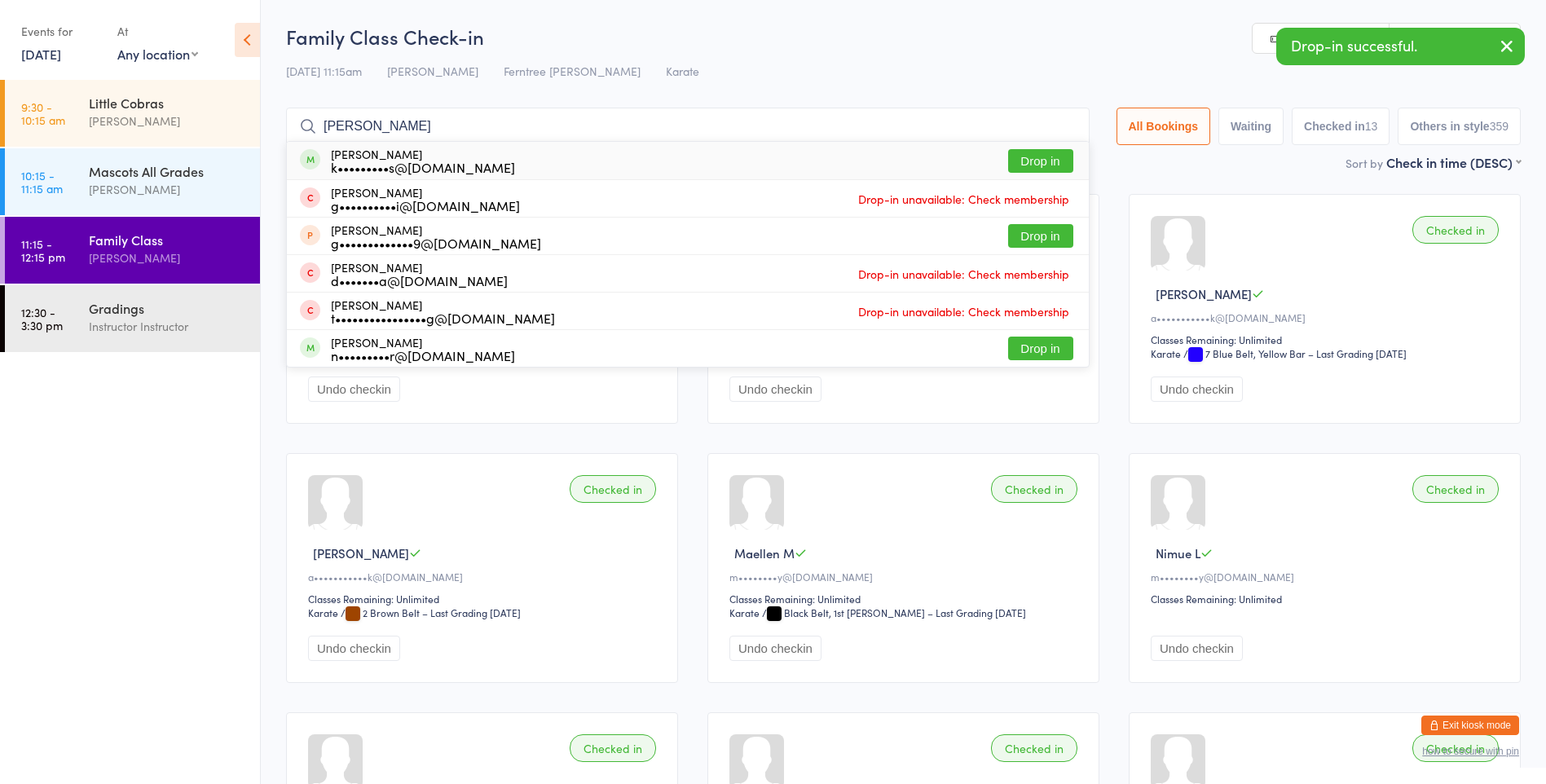
type input "gracie"
click at [1040, 149] on button "Drop in" at bounding box center [1041, 160] width 66 height 23
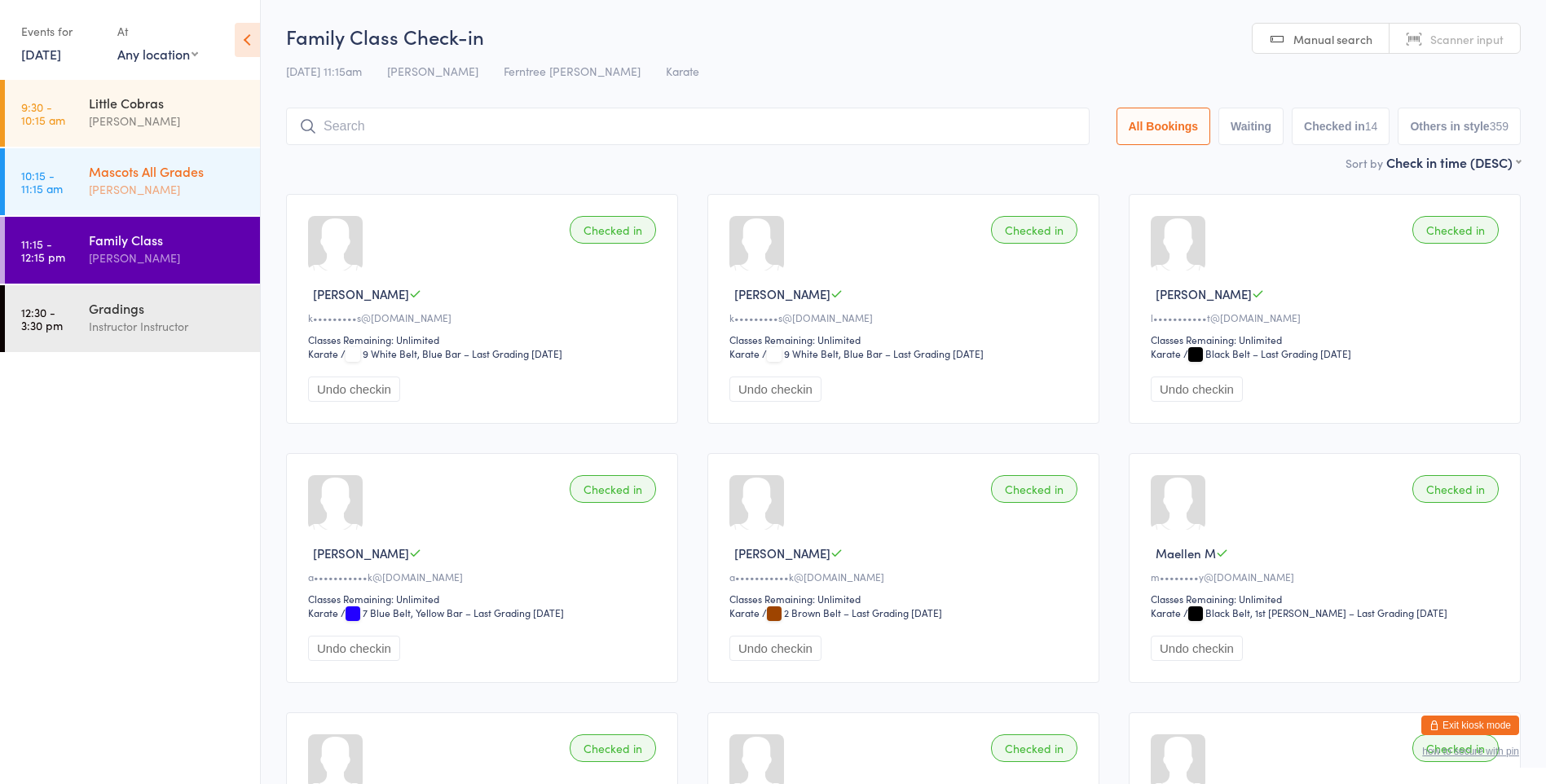
click at [75, 197] on link "10:15 - 11:15 am Mascots All Grades Michael Hoffman" at bounding box center [132, 181] width 255 height 67
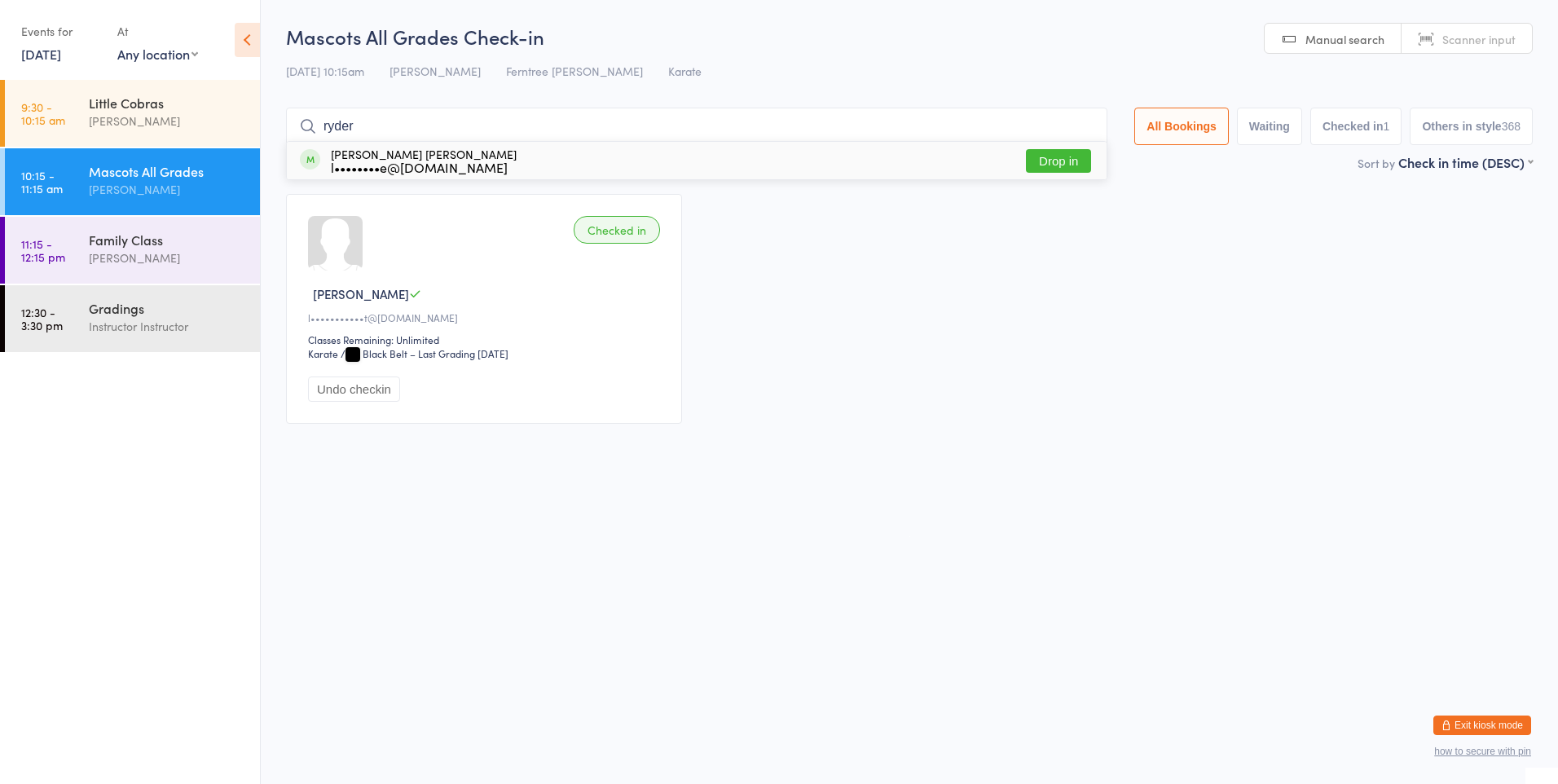
type input "ryder"
click at [1064, 159] on button "Drop in" at bounding box center [1059, 160] width 66 height 23
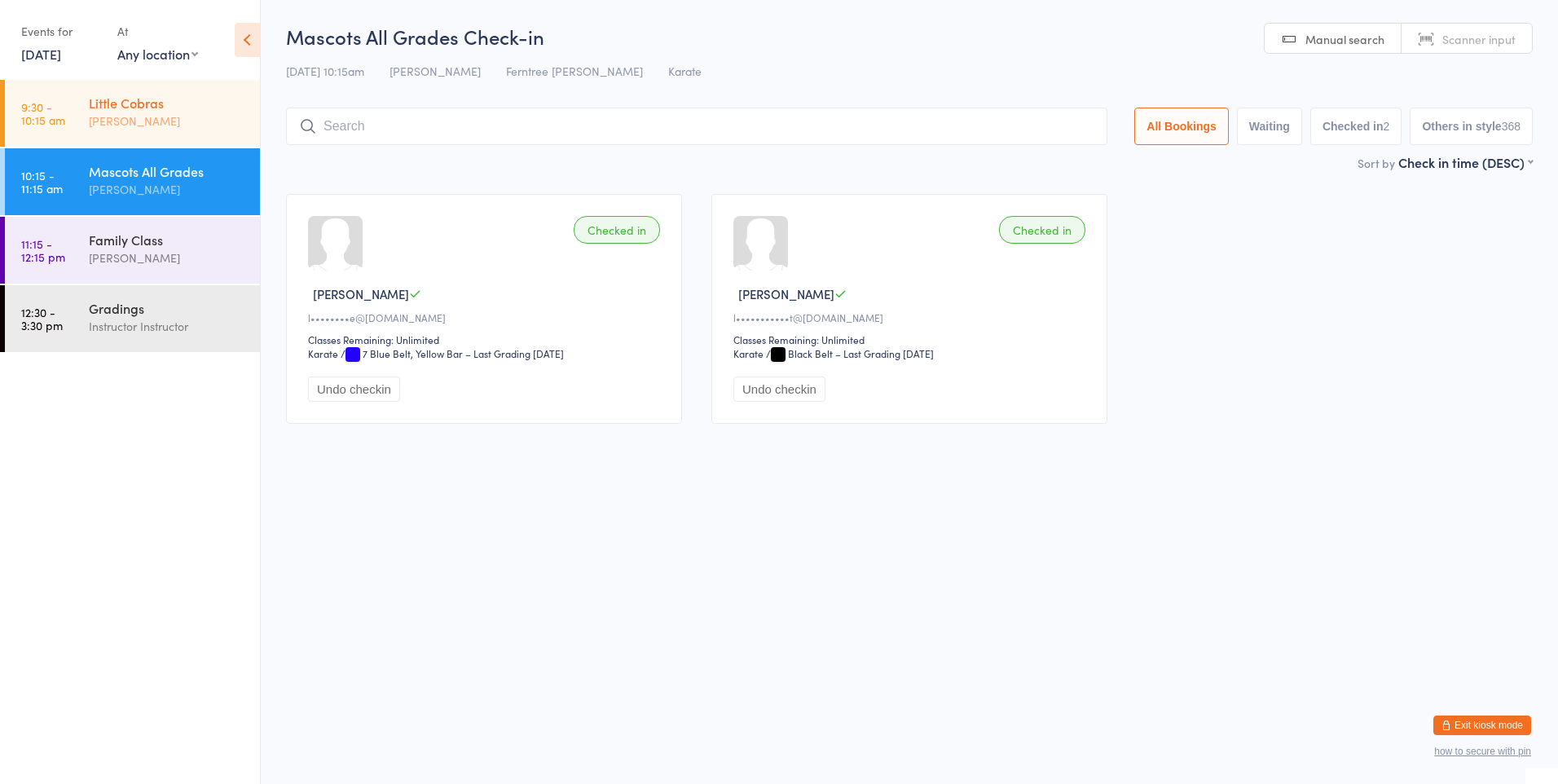
type input "a"
type input "Avni"
click at [1278, 120] on button "Waiting" at bounding box center [1269, 126] width 66 height 37
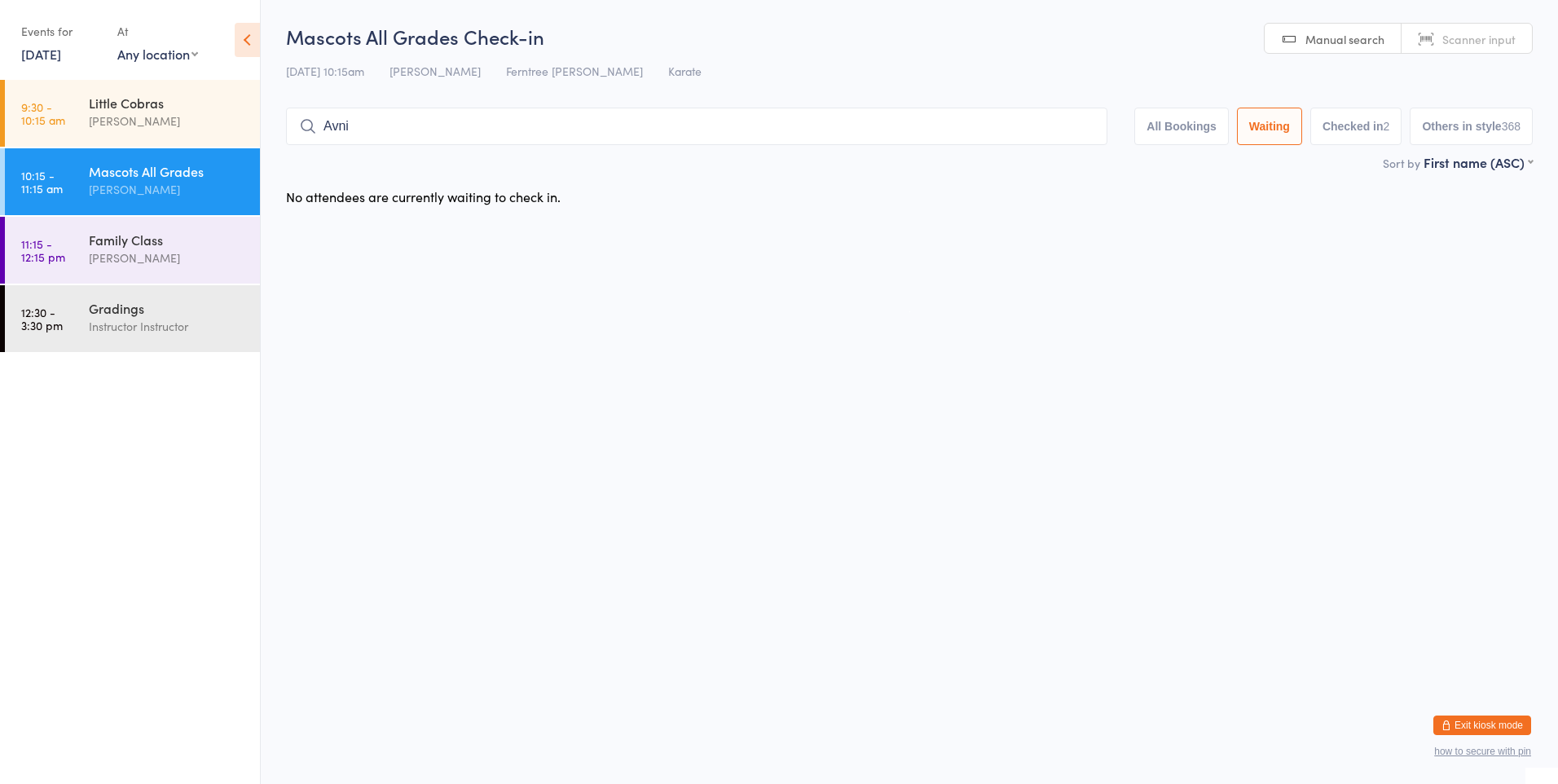
click at [1328, 118] on button "Checked in 2" at bounding box center [1356, 126] width 92 height 37
select select "5"
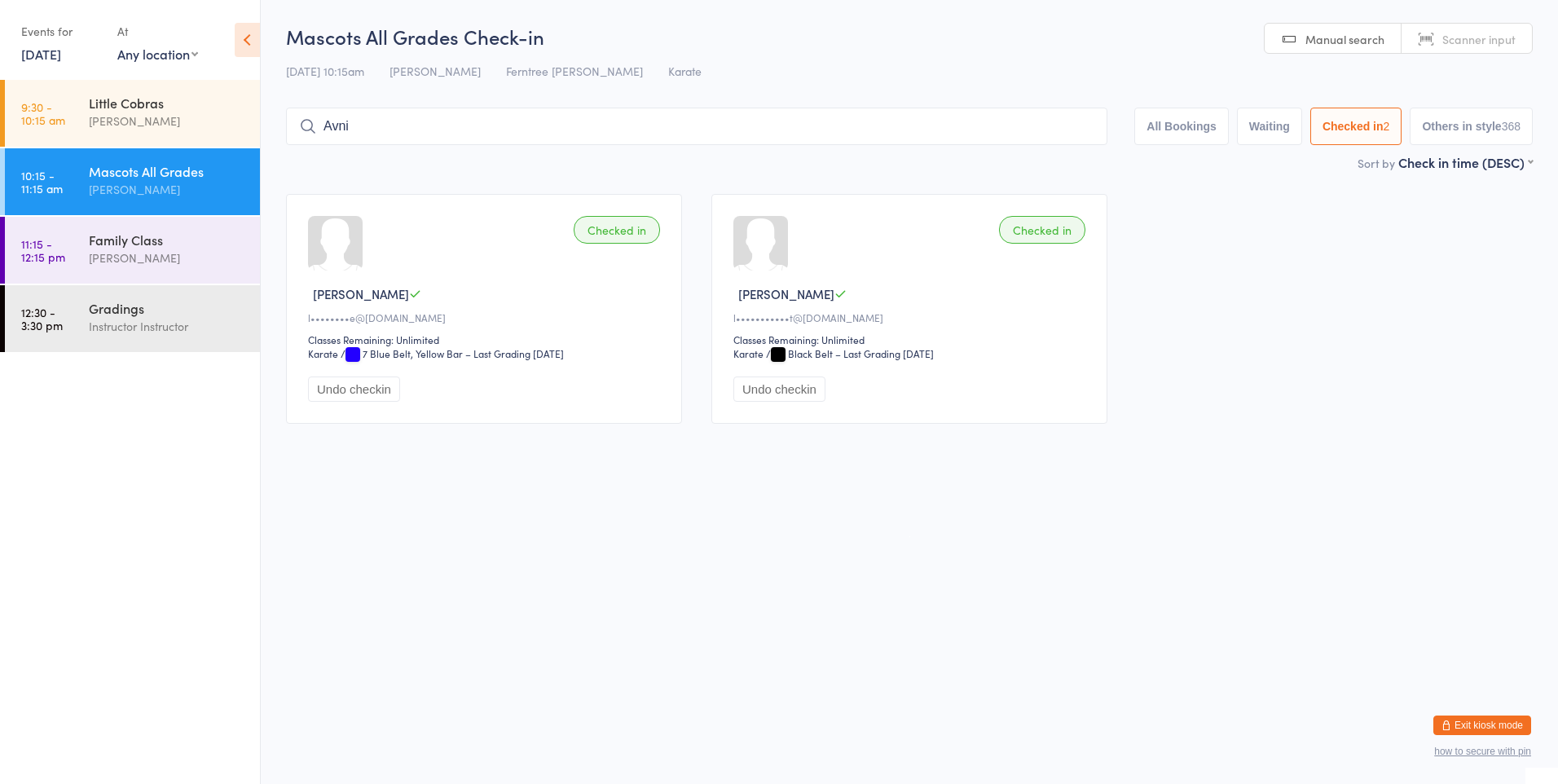
click at [1487, 115] on button "Others in style 368" at bounding box center [1470, 126] width 123 height 37
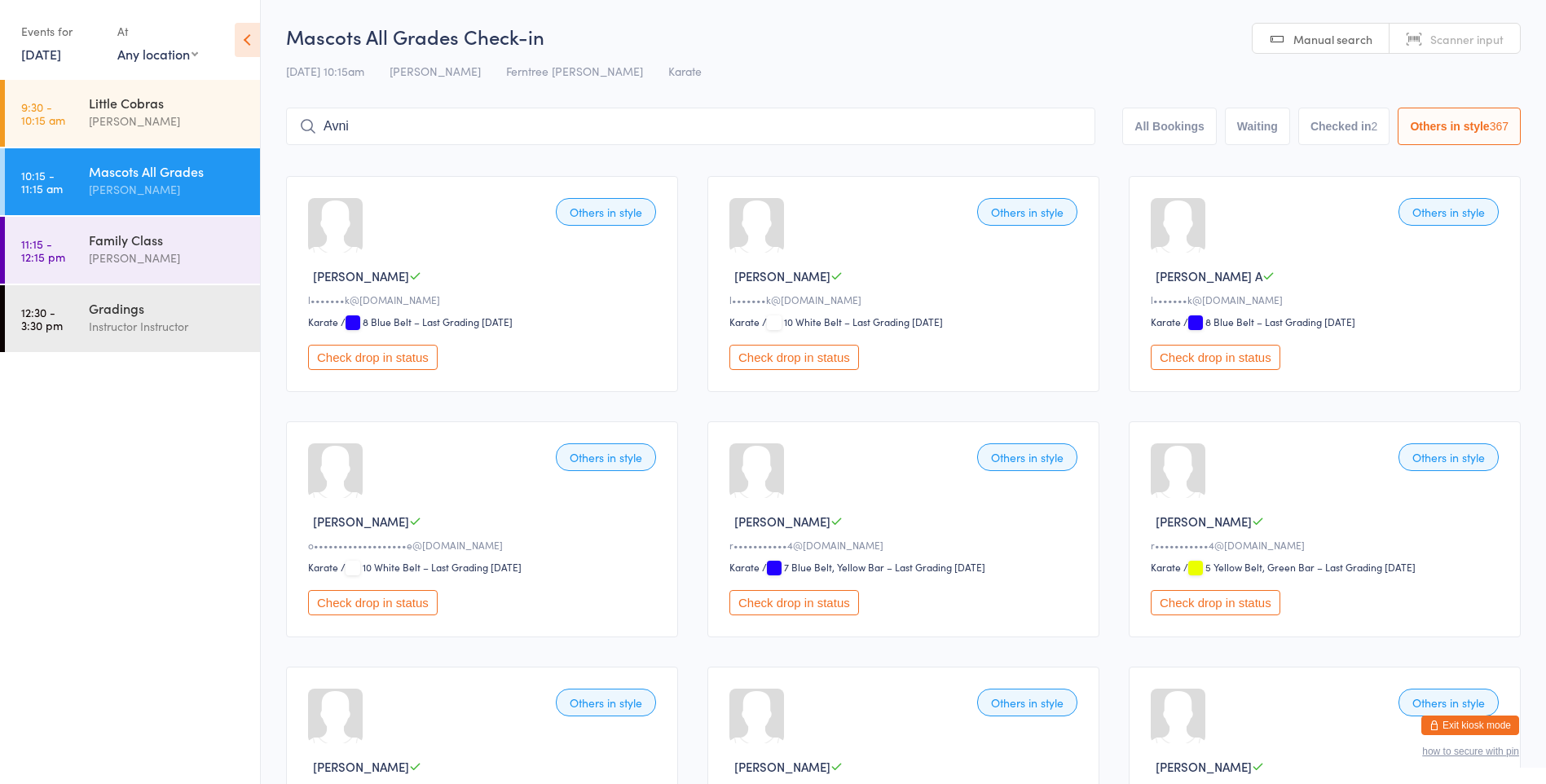
drag, startPoint x: 1177, startPoint y: 305, endPoint x: 1127, endPoint y: 348, distance: 65.9
drag, startPoint x: 1127, startPoint y: 348, endPoint x: 1183, endPoint y: 121, distance: 233.8
click at [1183, 121] on button "All Bookings" at bounding box center [1168, 126] width 95 height 37
